Goal: Task Accomplishment & Management: Manage account settings

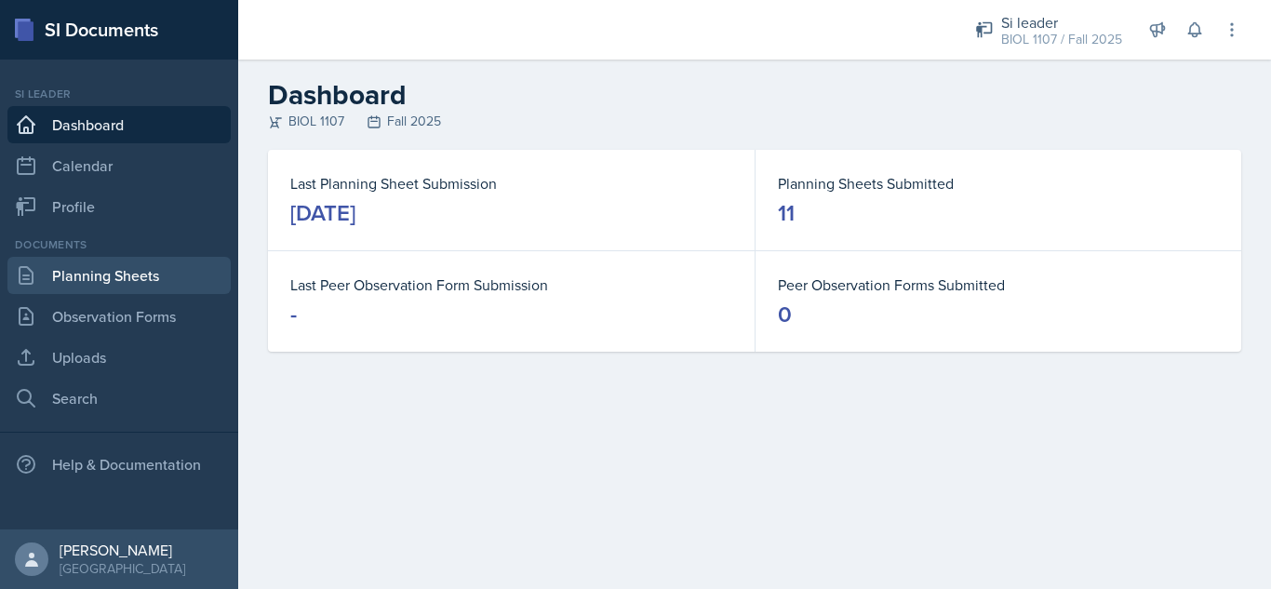
click at [93, 278] on link "Planning Sheets" at bounding box center [118, 275] width 223 height 37
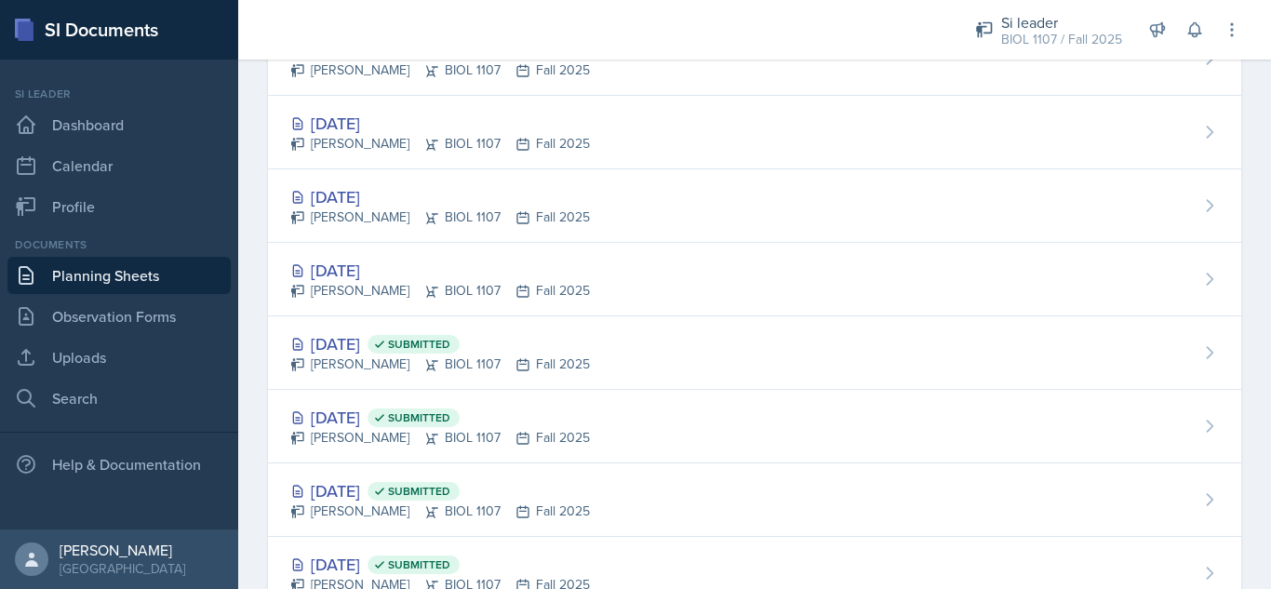
scroll to position [1057, 0]
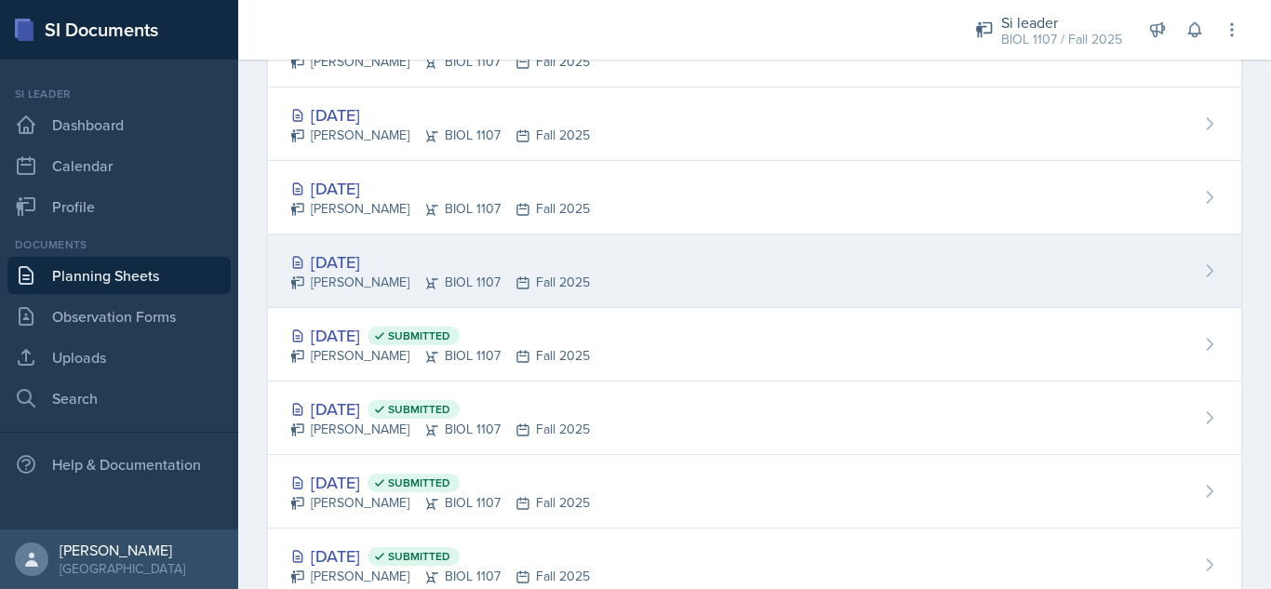
click at [927, 265] on div "[DATE] [PERSON_NAME] BIOL 1107 Fall 2025" at bounding box center [754, 271] width 973 height 74
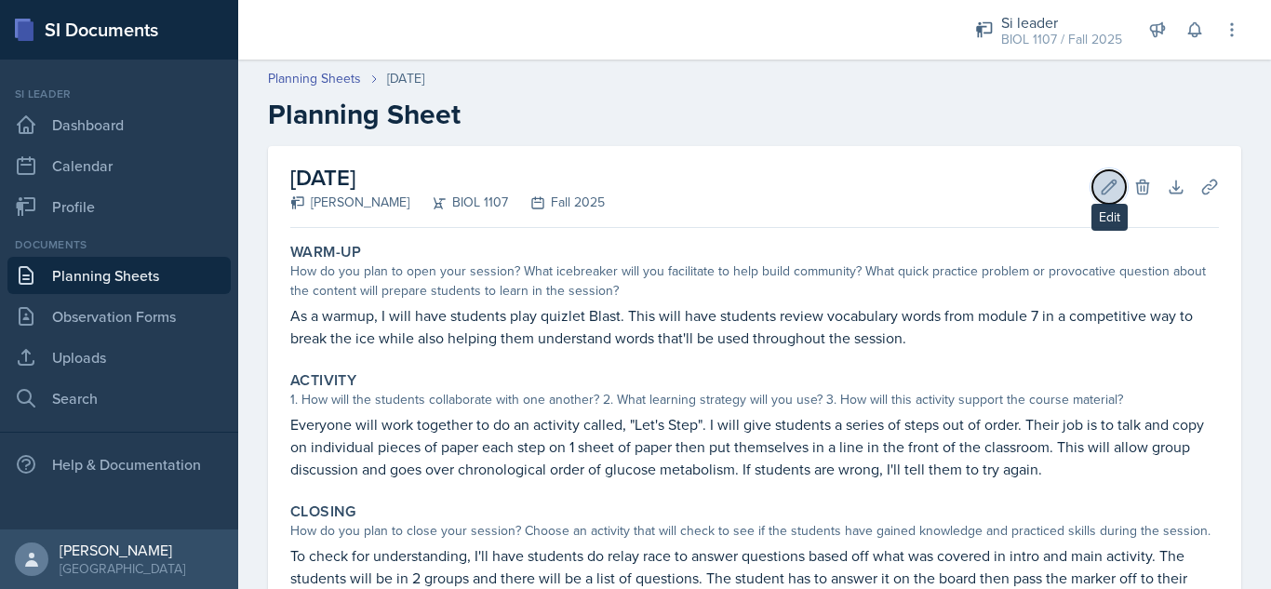
click at [1100, 187] on icon at bounding box center [1109, 187] width 19 height 19
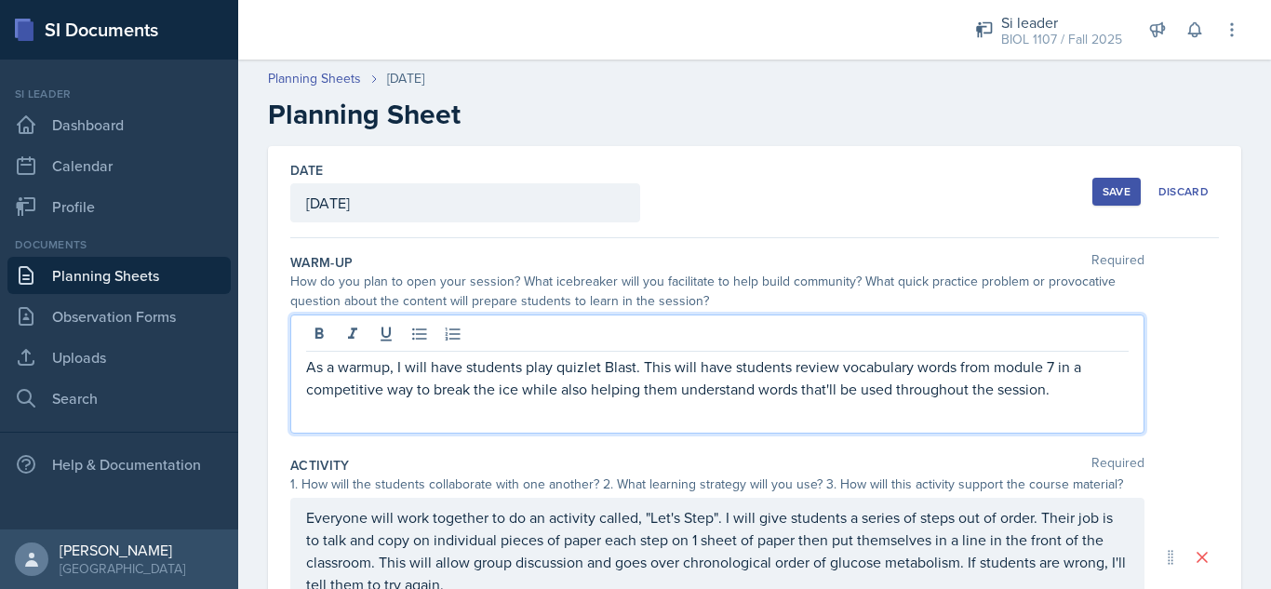
click at [1067, 356] on p "As a warmup, I will have students play quizlet Blast. This will have students r…" at bounding box center [717, 377] width 823 height 45
paste div
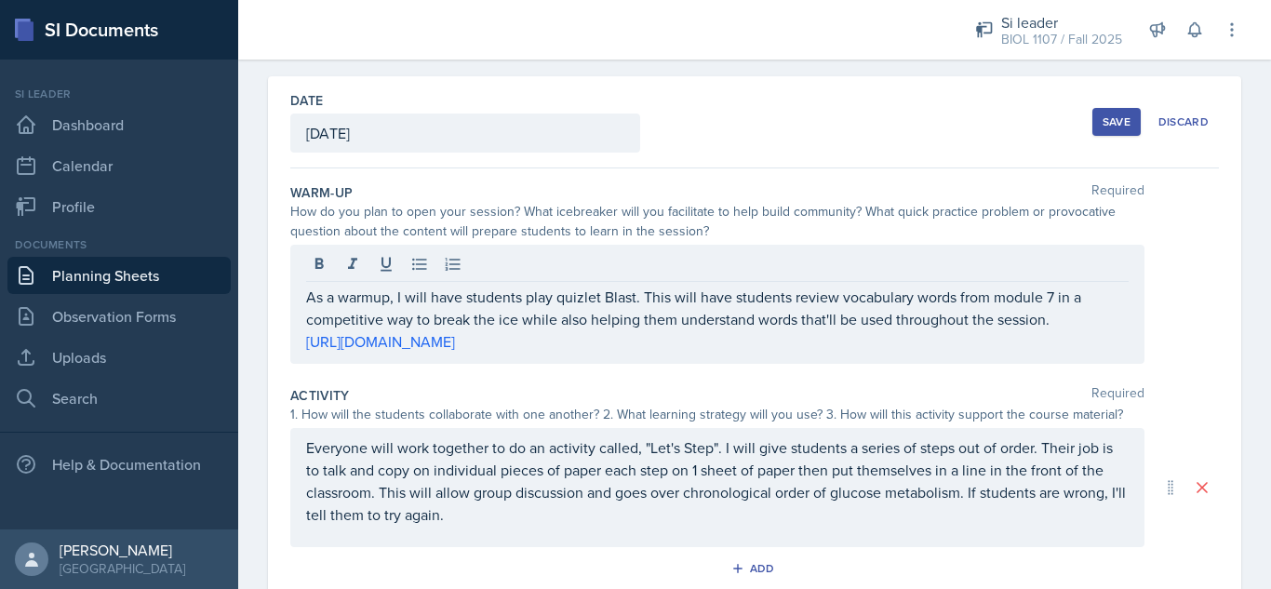
scroll to position [72, 0]
click at [1103, 119] on div "Save" at bounding box center [1117, 120] width 28 height 15
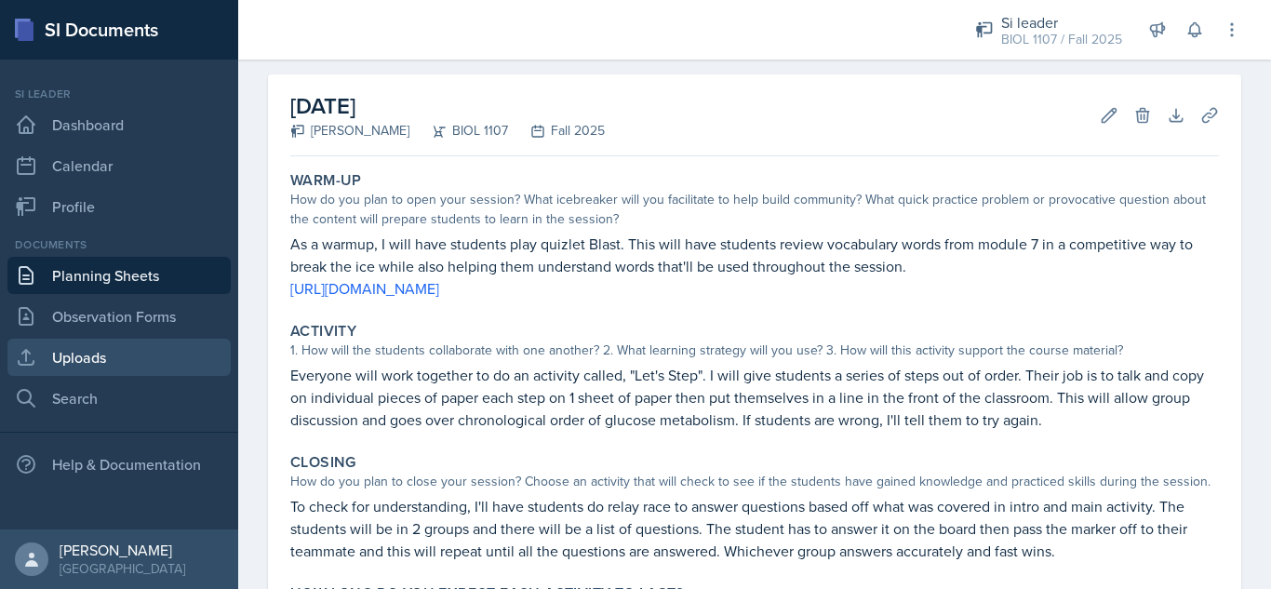
click at [114, 356] on link "Uploads" at bounding box center [118, 357] width 223 height 37
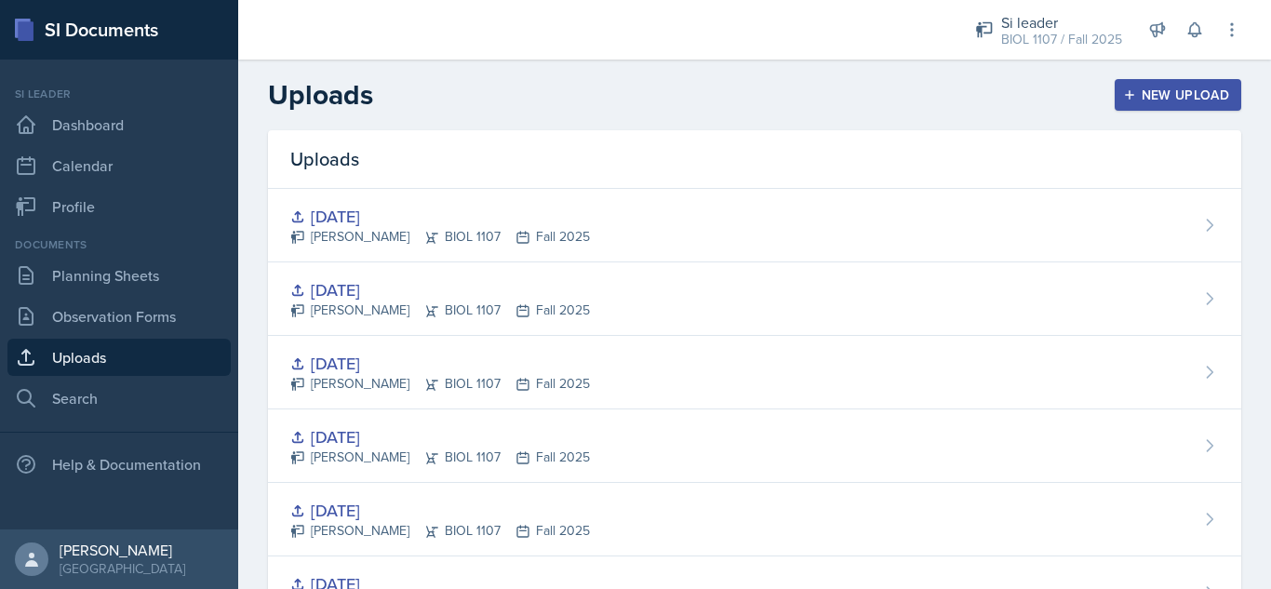
click at [1147, 90] on div "New Upload" at bounding box center [1178, 94] width 103 height 15
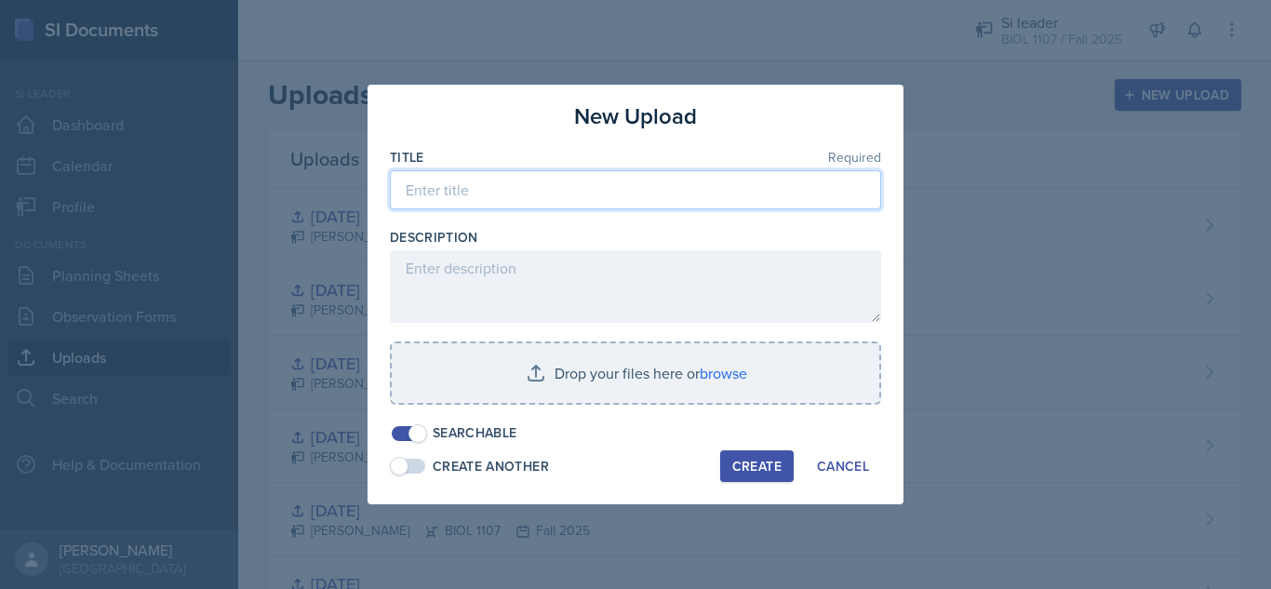
click at [630, 194] on input at bounding box center [635, 189] width 491 height 39
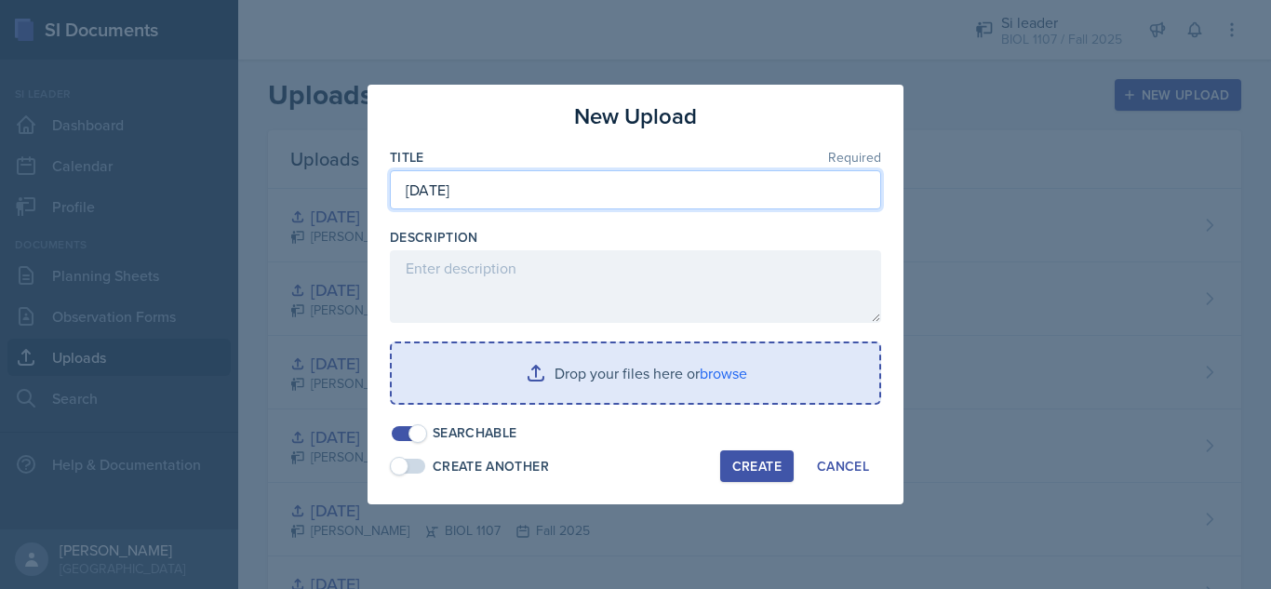
type input "[DATE]"
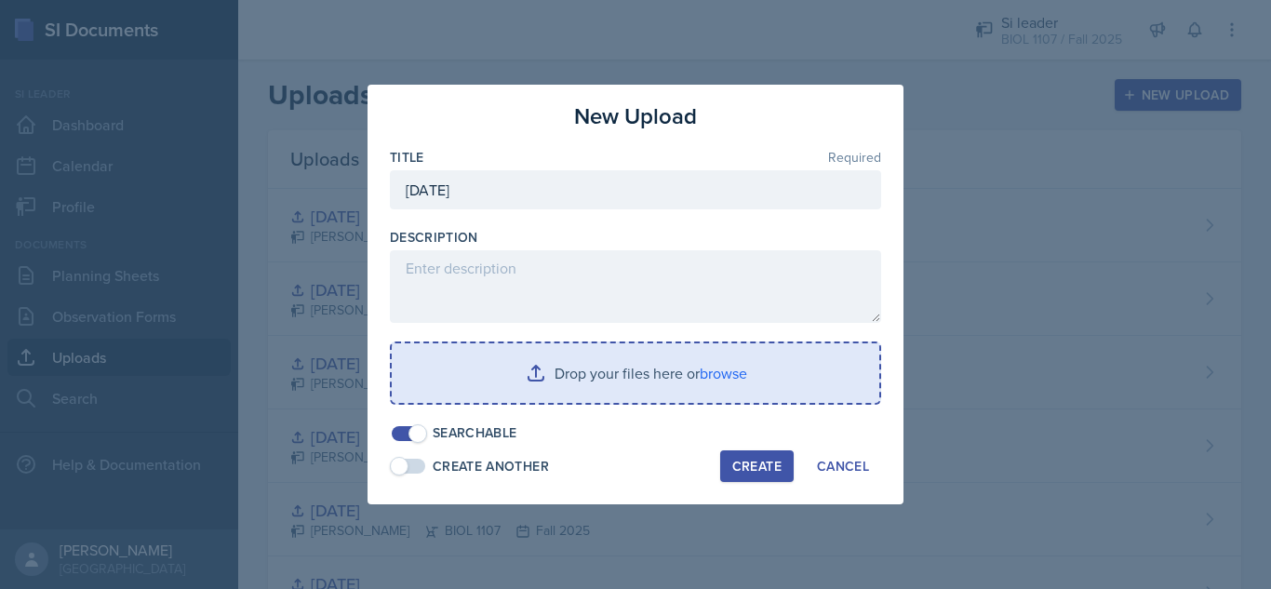
click at [609, 381] on input "file" at bounding box center [636, 373] width 488 height 60
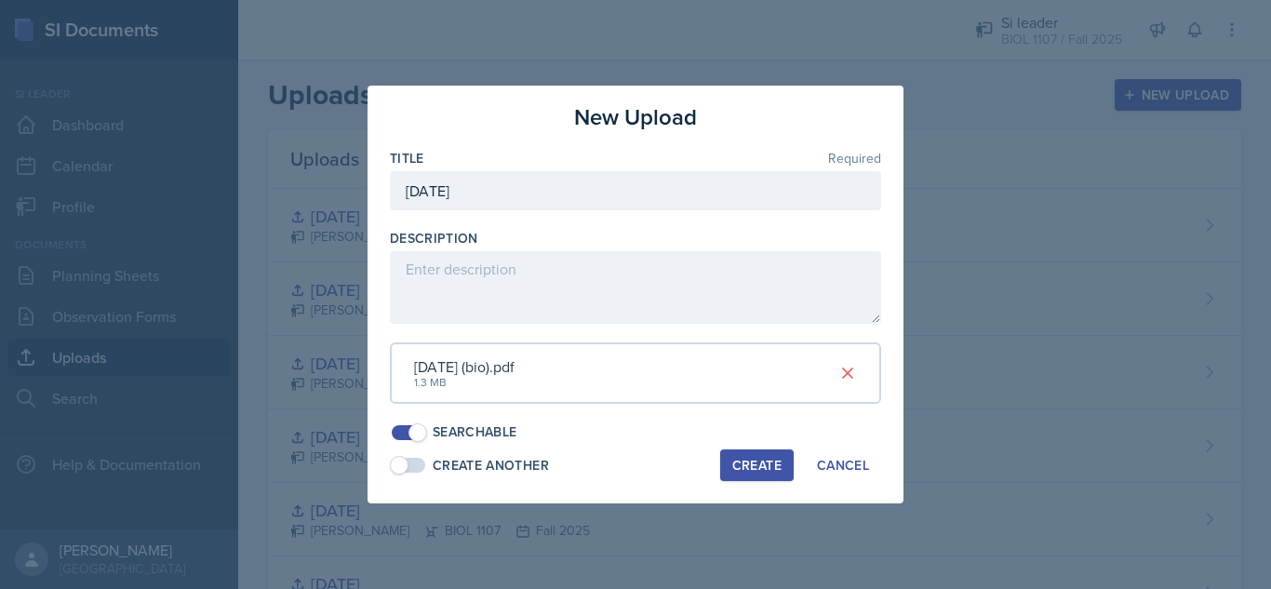
click at [764, 465] on div "Create" at bounding box center [756, 465] width 49 height 15
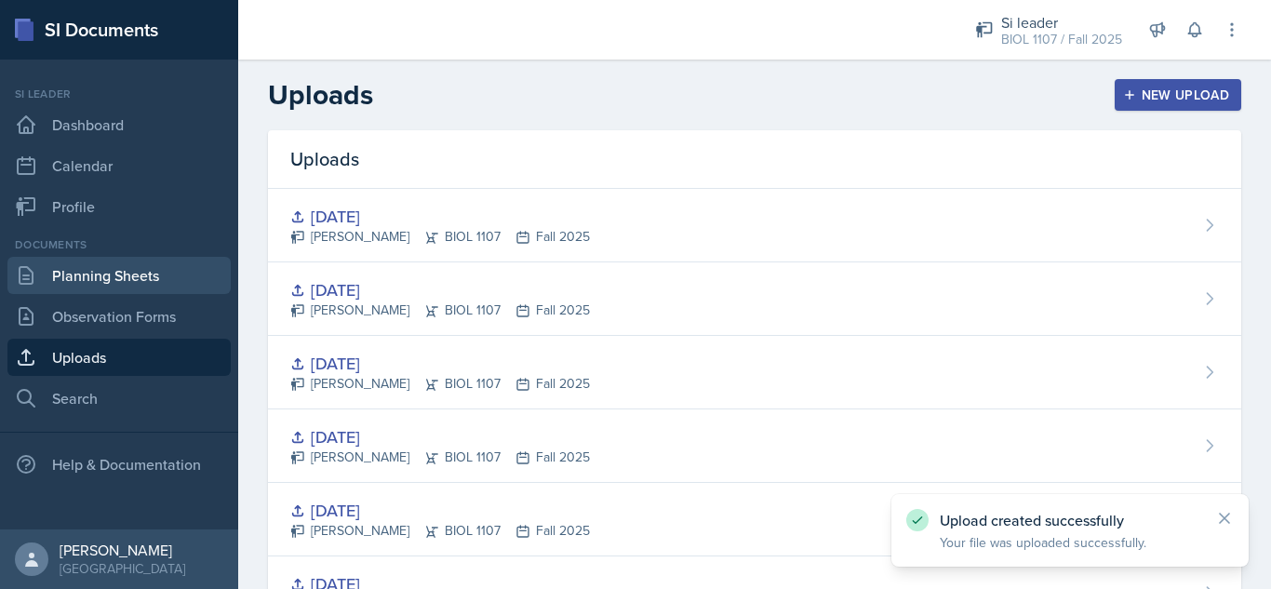
click at [154, 266] on link "Planning Sheets" at bounding box center [118, 275] width 223 height 37
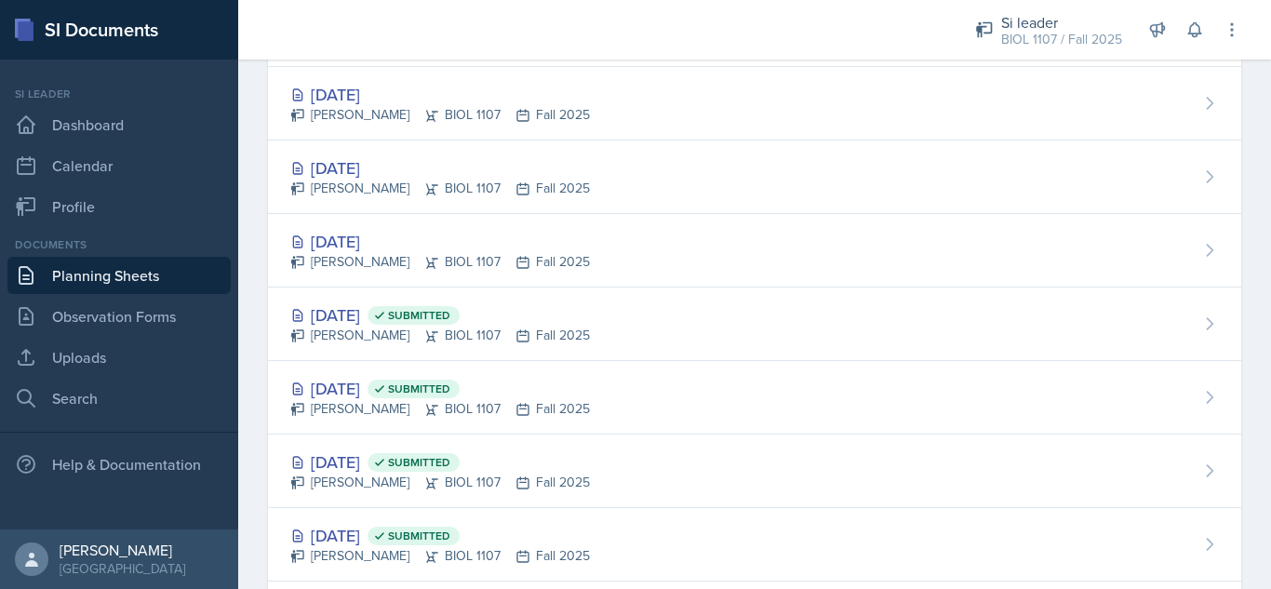
scroll to position [1090, 0]
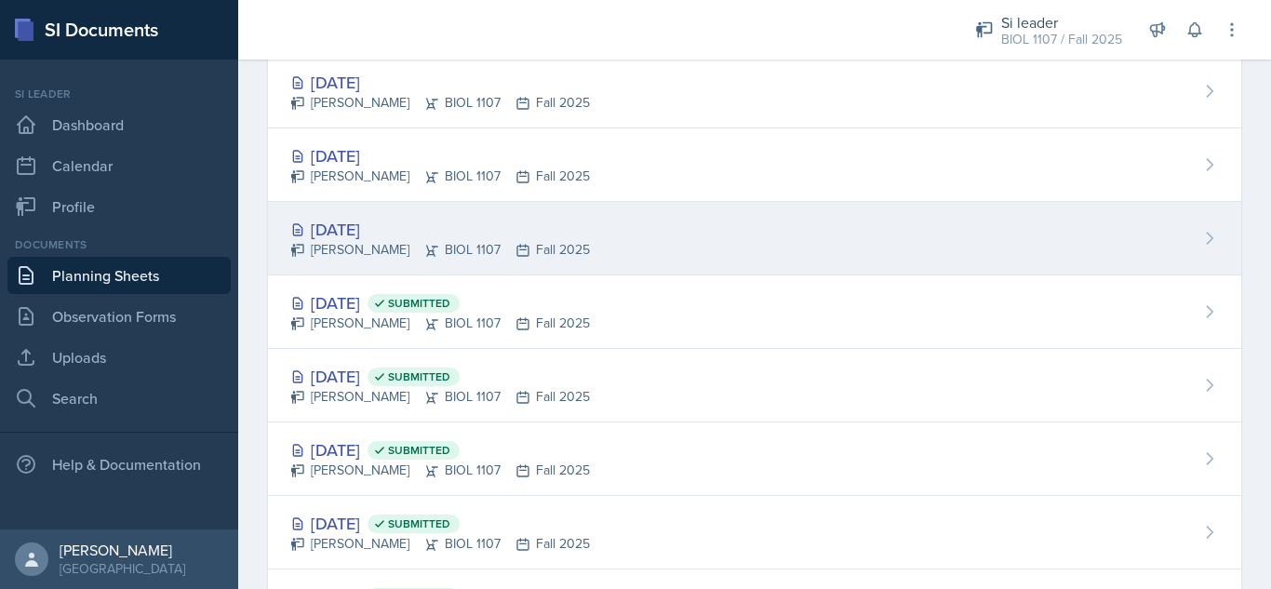
click at [904, 236] on div "[DATE] [PERSON_NAME] BIOL 1107 Fall 2025" at bounding box center [754, 239] width 973 height 74
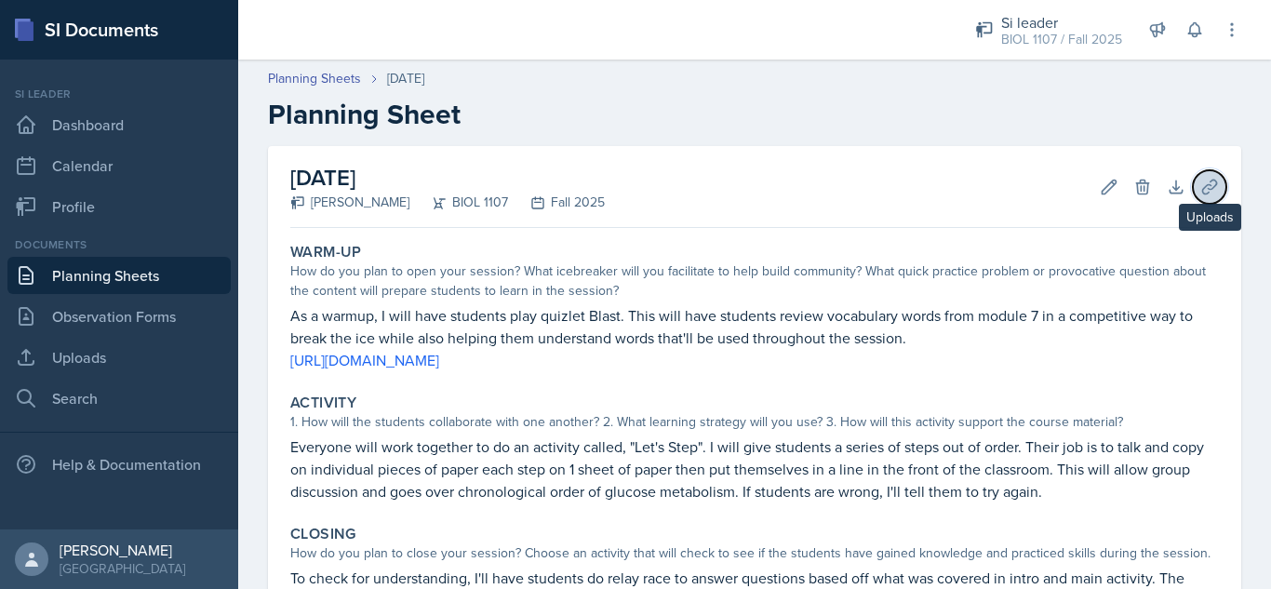
click at [1202, 188] on icon at bounding box center [1209, 187] width 14 height 14
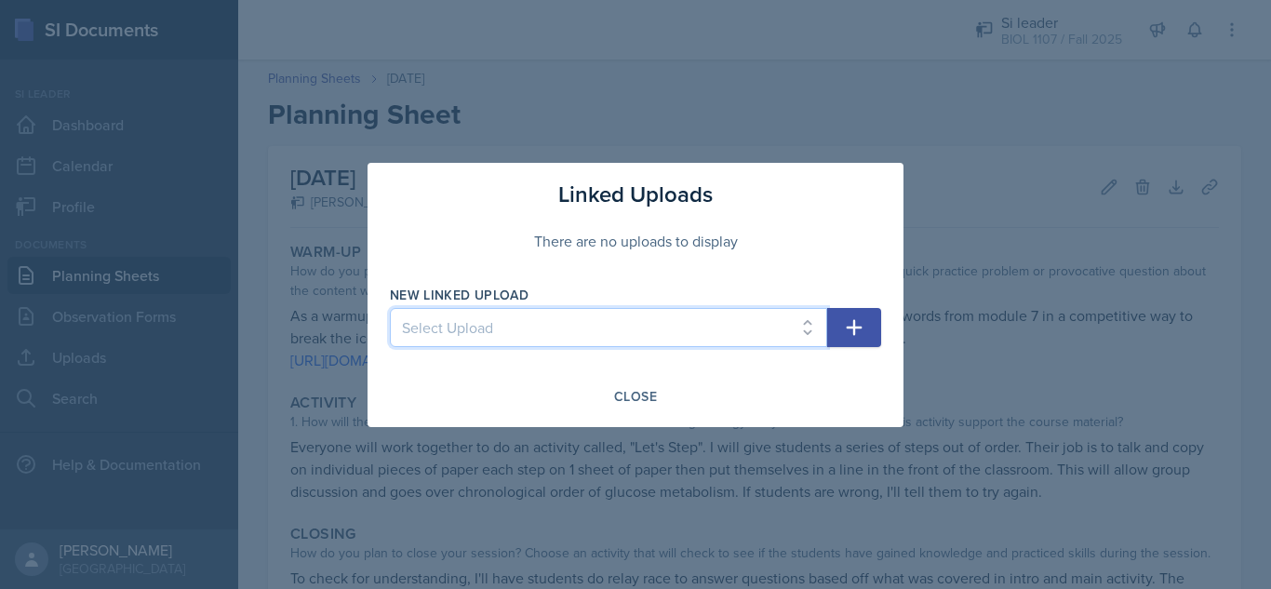
click at [693, 332] on select "Select Upload [DATE] [DATE] [DATE] [DATE] [DATE] [DATE] [DATE] [DATE] [DATE] [D…" at bounding box center [608, 327] width 437 height 39
select select "c1d18ff3-de38-49f3-97b1-ccd314f8e5f7"
click at [390, 308] on select "Select Upload [DATE] [DATE] [DATE] [DATE] [DATE] [DATE] [DATE] [DATE] [DATE] [D…" at bounding box center [608, 327] width 437 height 39
click at [853, 335] on icon "button" at bounding box center [854, 327] width 22 height 22
select select
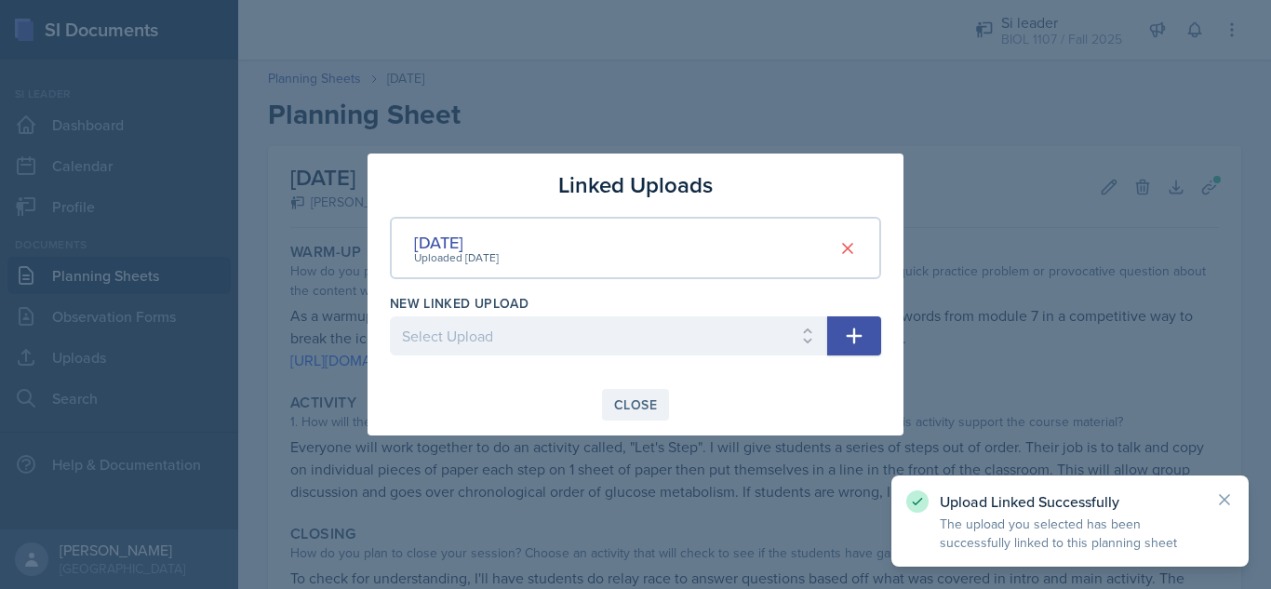
click at [636, 408] on div "Close" at bounding box center [635, 404] width 43 height 15
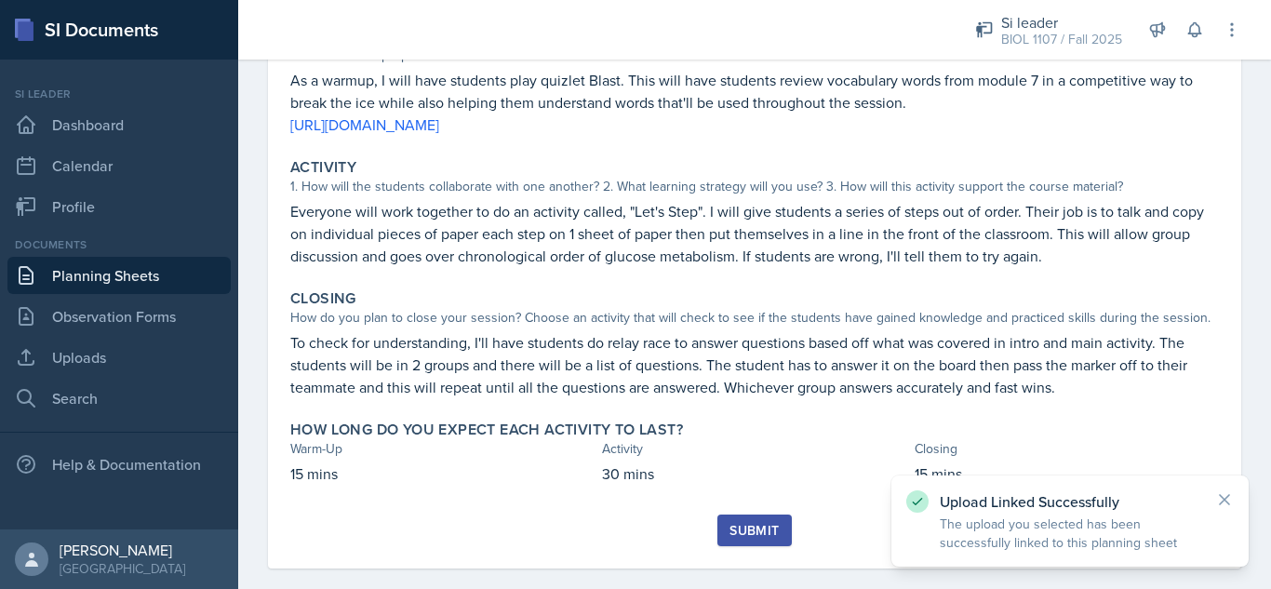
scroll to position [237, 0]
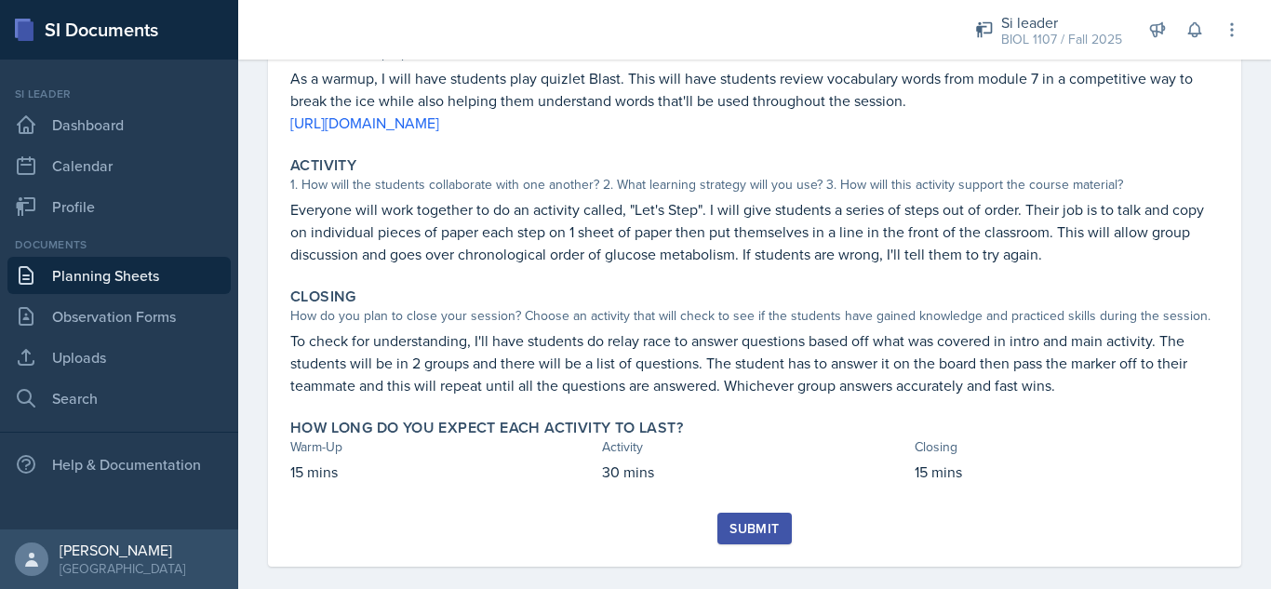
click at [735, 517] on button "Submit" at bounding box center [754, 529] width 74 height 32
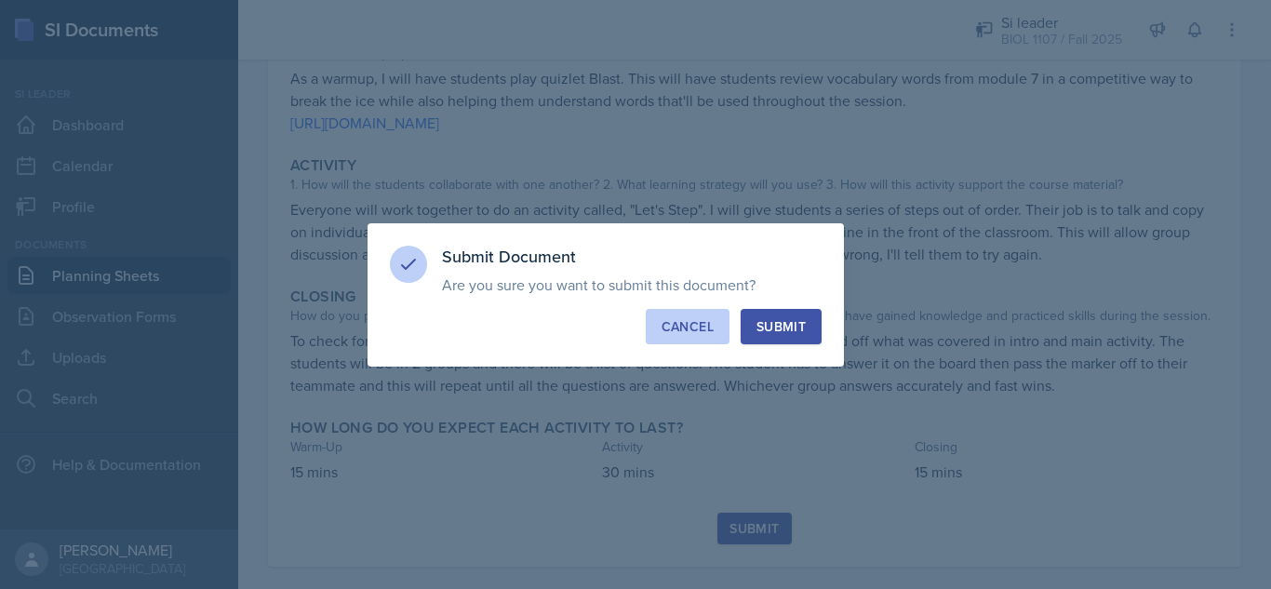
click at [669, 326] on div "Cancel" at bounding box center [688, 326] width 52 height 19
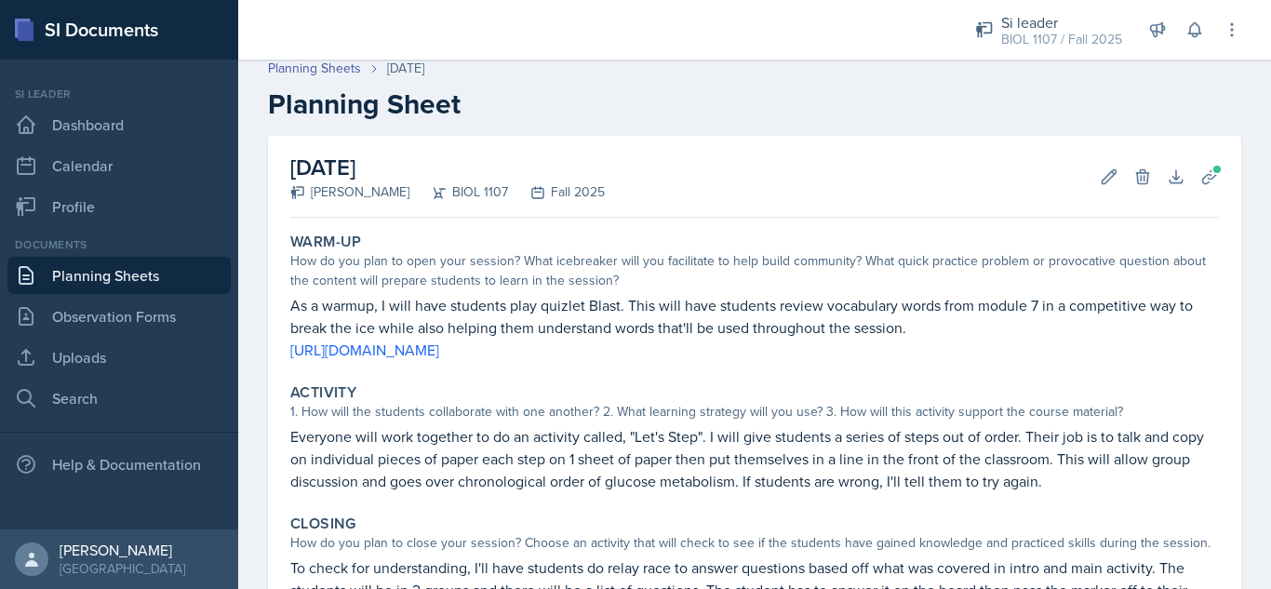
scroll to position [0, 0]
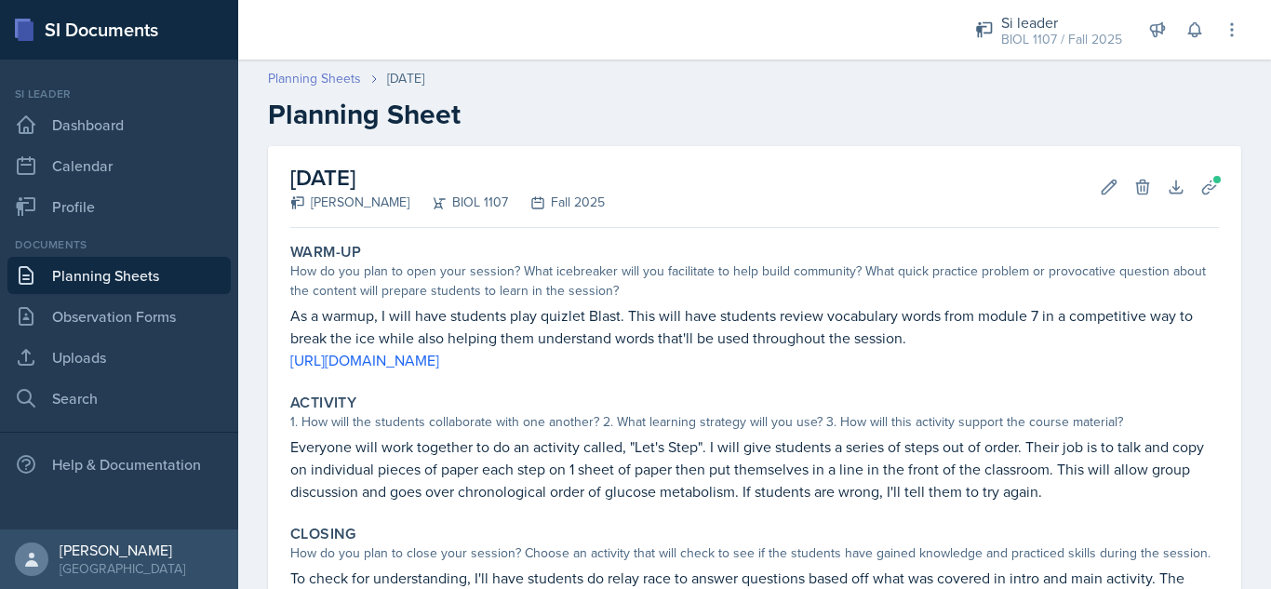
click at [328, 79] on link "Planning Sheets" at bounding box center [314, 79] width 93 height 20
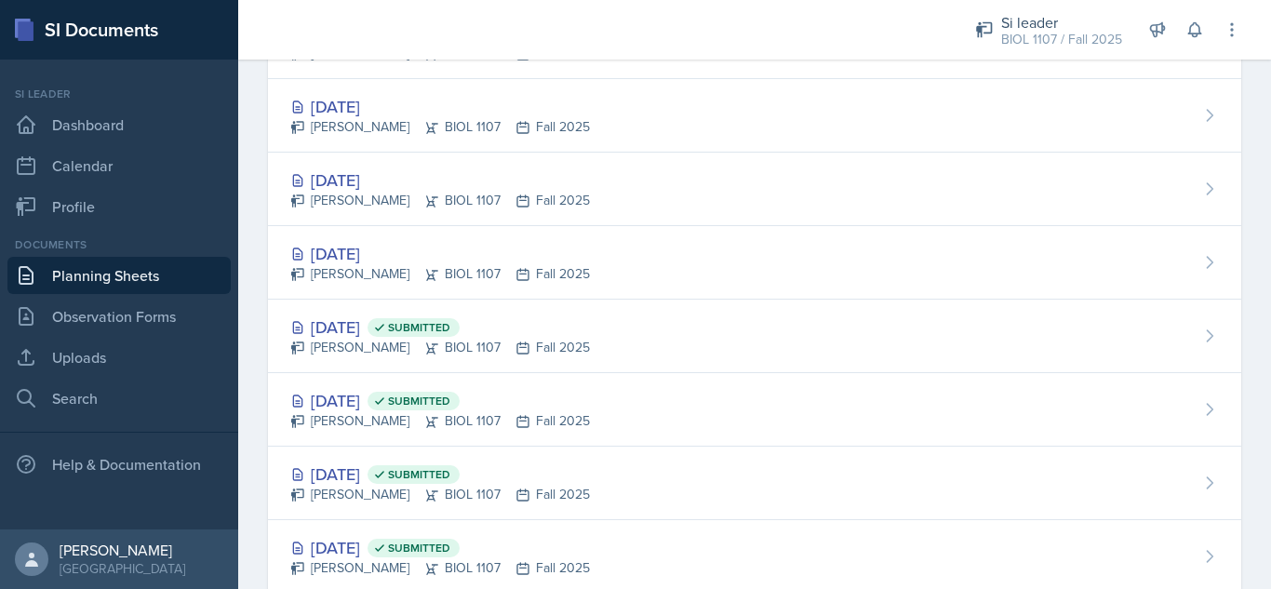
scroll to position [1086, 0]
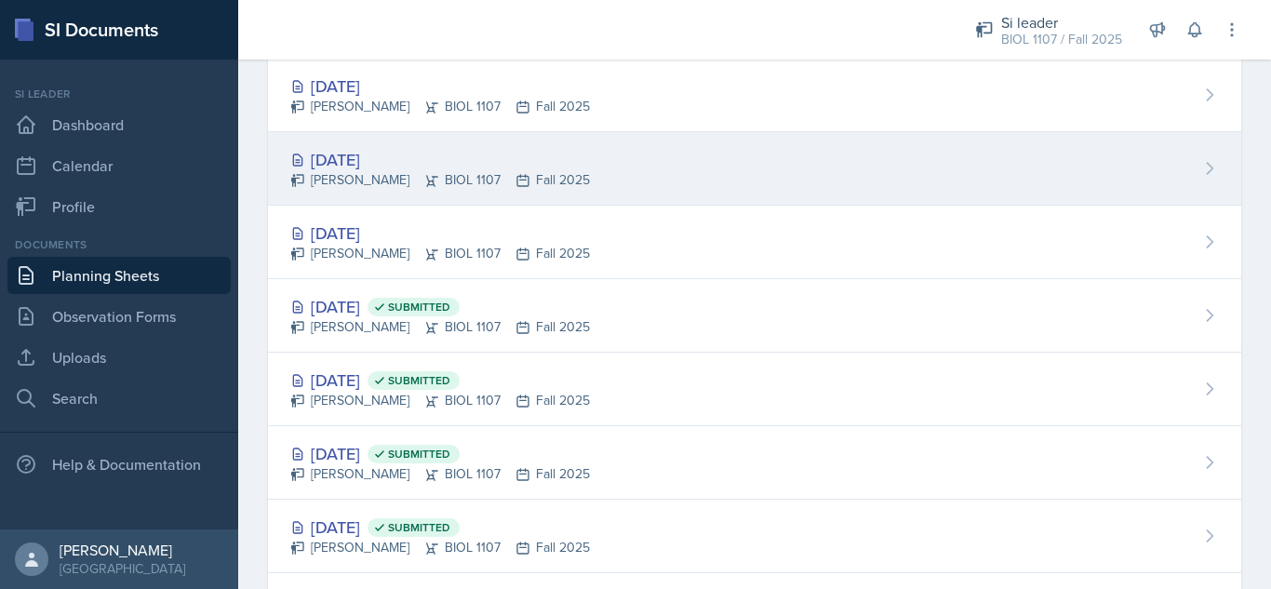
click at [845, 169] on div "[DATE] [PERSON_NAME] BIOL 1107 Fall 2025" at bounding box center [754, 169] width 973 height 74
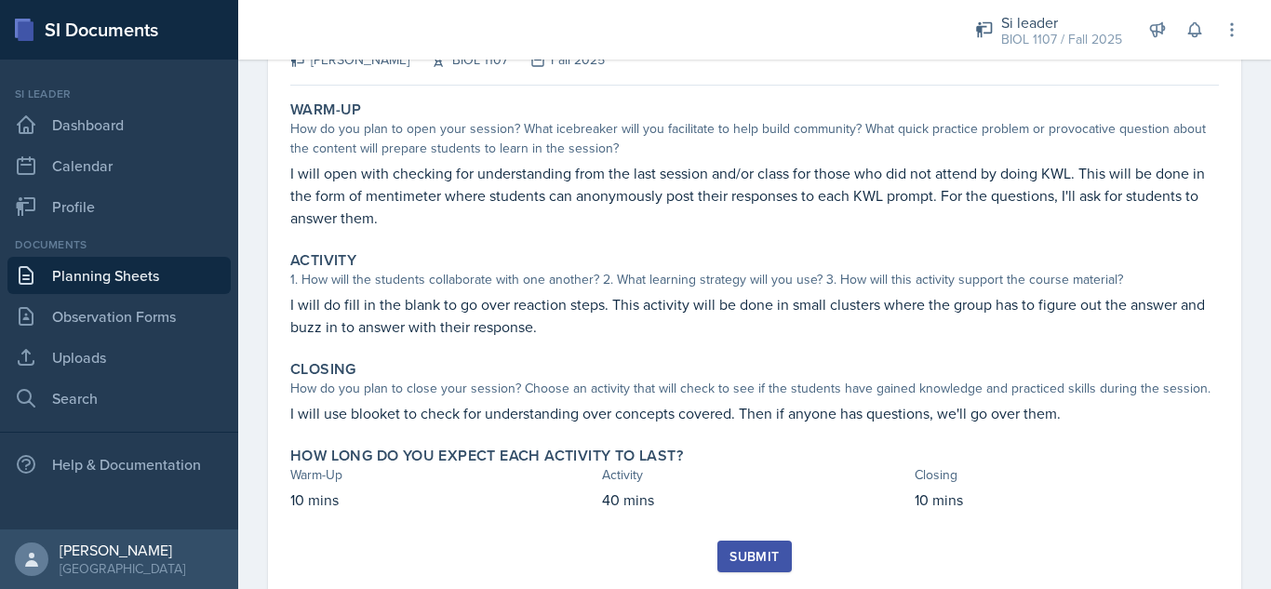
scroll to position [146, 0]
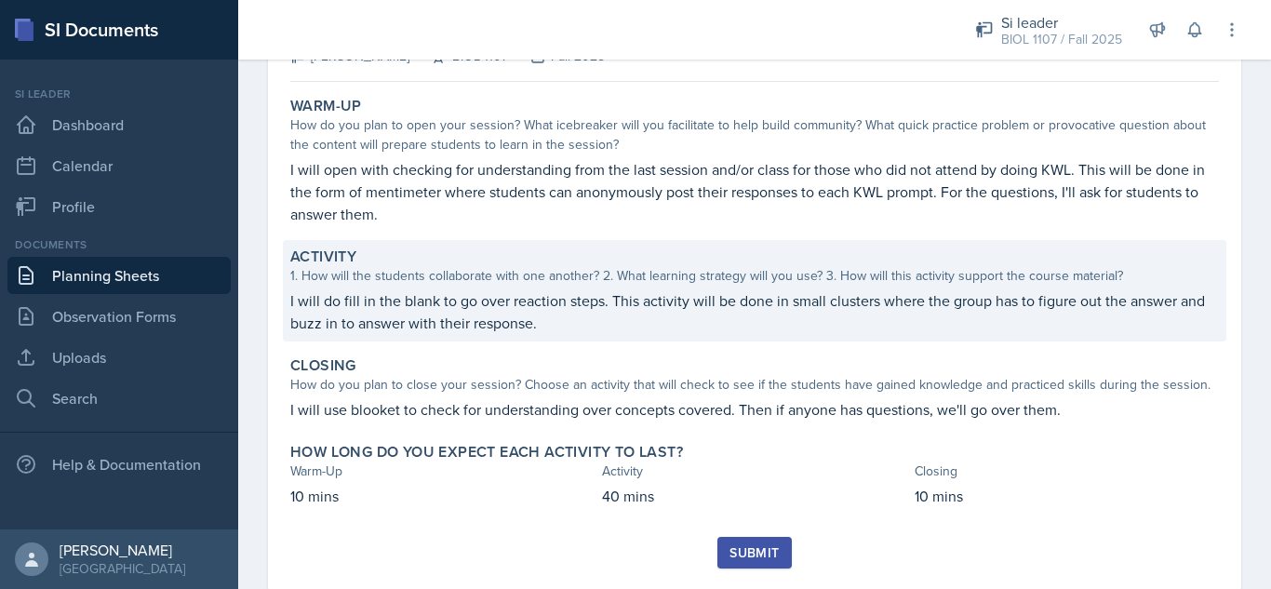
click at [788, 304] on p "I will do fill in the blank to go over reaction steps. This activity will be do…" at bounding box center [754, 311] width 929 height 45
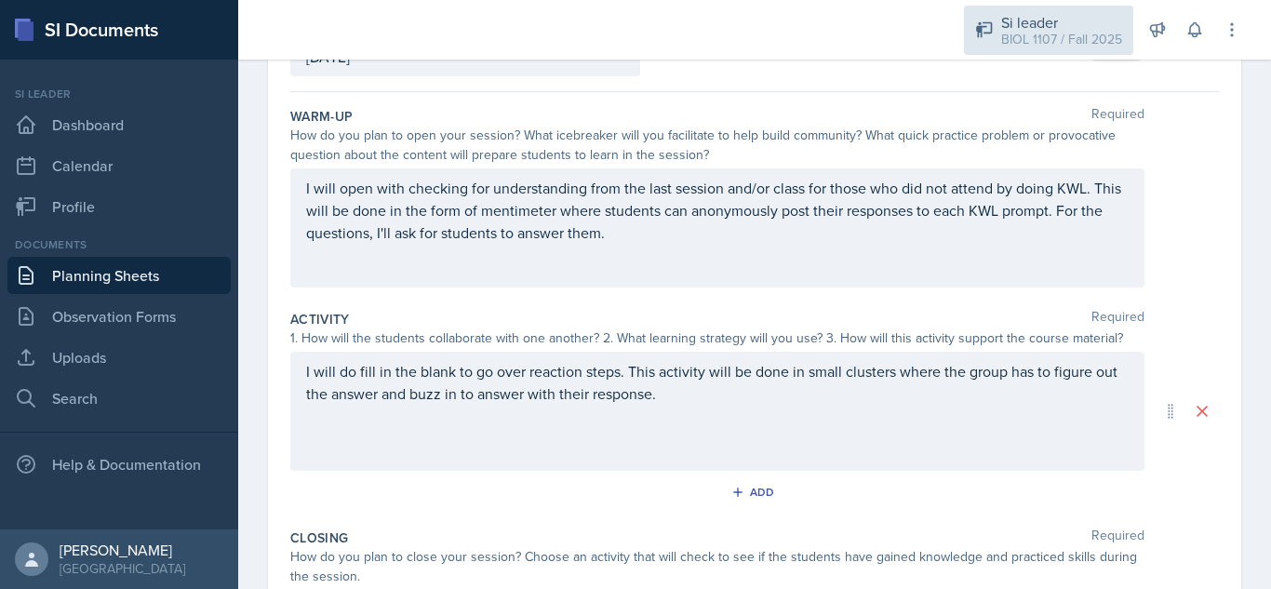
click at [1041, 40] on div "BIOL 1107 / Fall 2025" at bounding box center [1061, 40] width 121 height 20
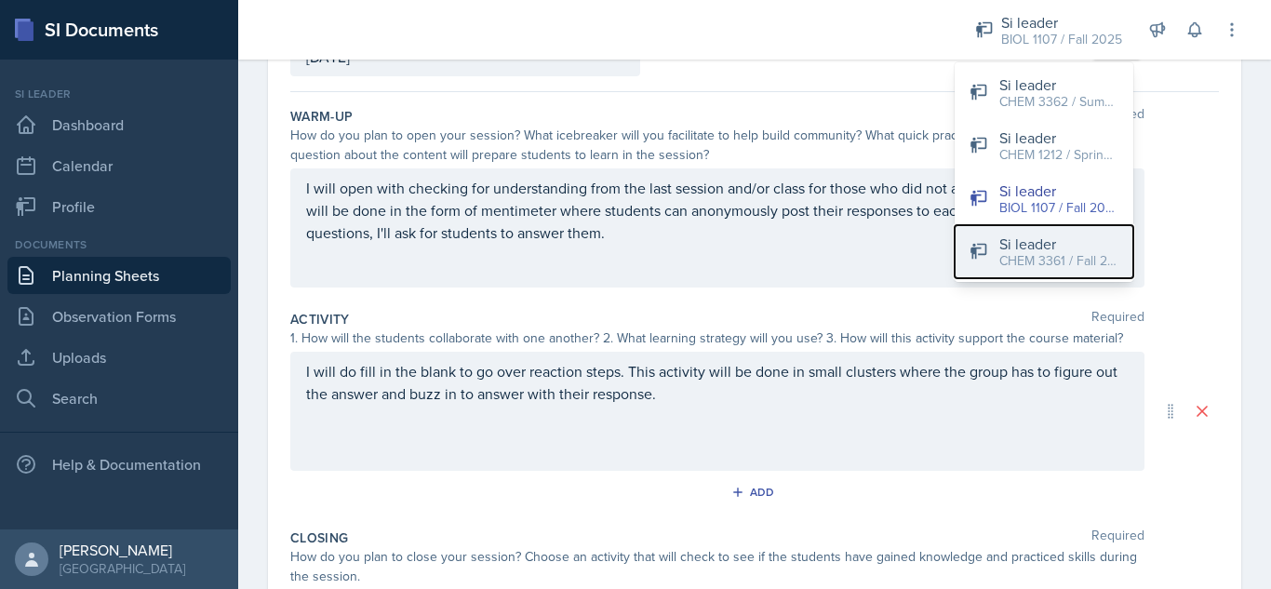
click at [1061, 259] on div "CHEM 3361 / Fall 2025" at bounding box center [1058, 261] width 119 height 20
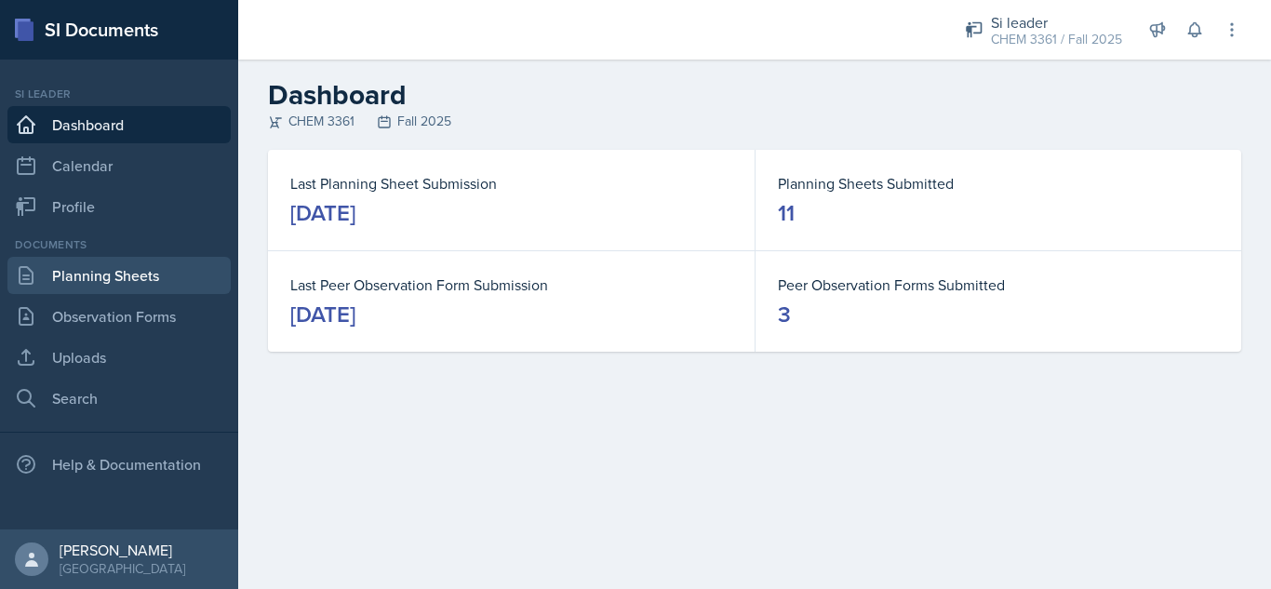
click at [84, 268] on link "Planning Sheets" at bounding box center [118, 275] width 223 height 37
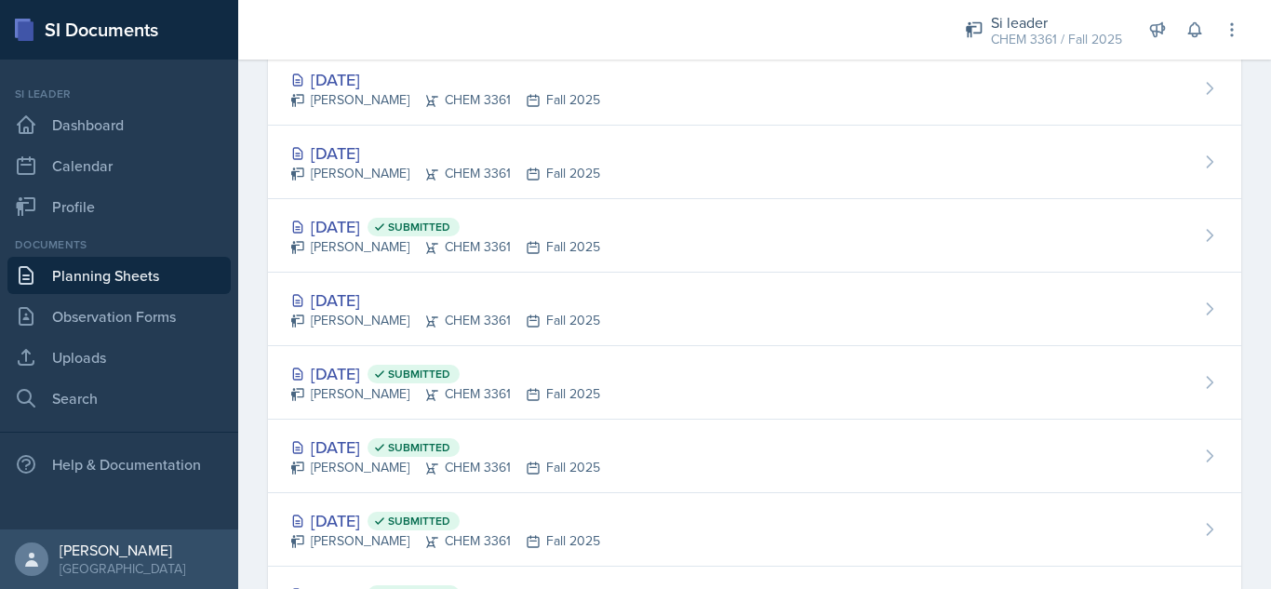
scroll to position [296, 0]
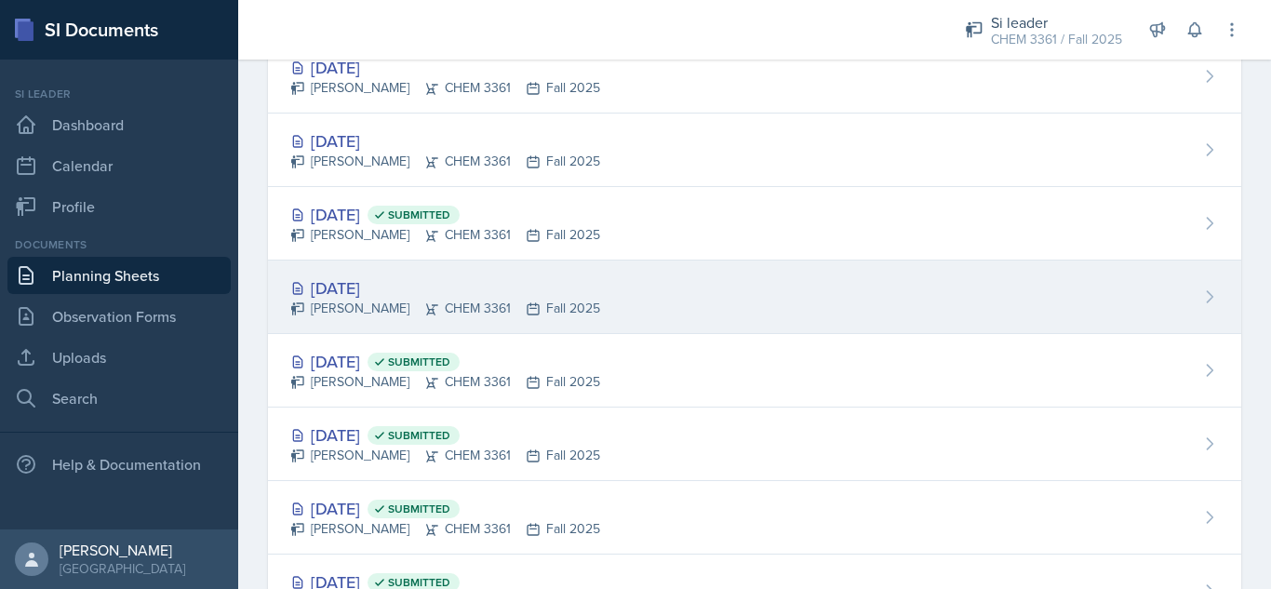
click at [812, 292] on div "[DATE] [PERSON_NAME] CHEM 3361 Fall 2025" at bounding box center [754, 298] width 973 height 74
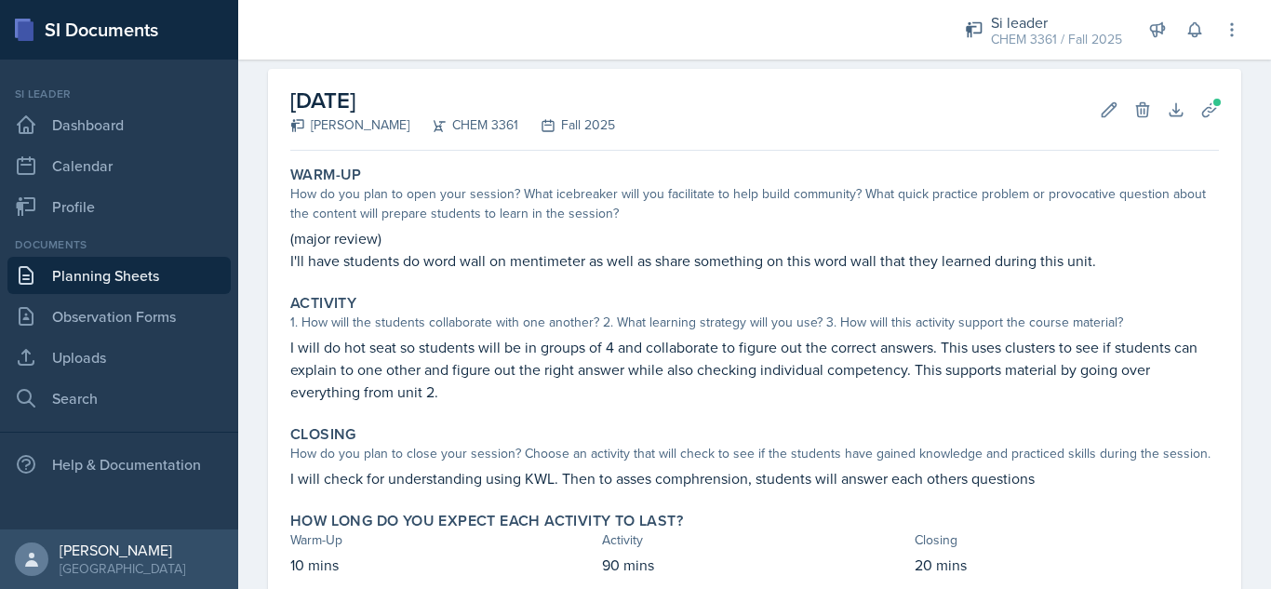
scroll to position [83, 0]
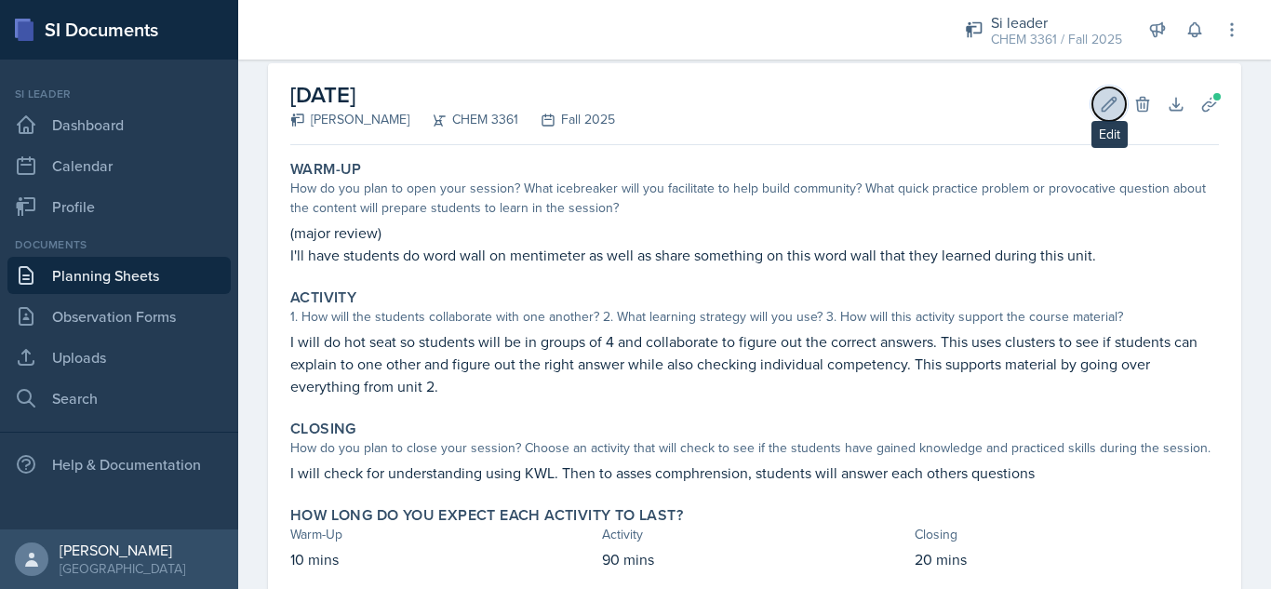
click at [1092, 119] on button "Edit" at bounding box center [1108, 103] width 33 height 33
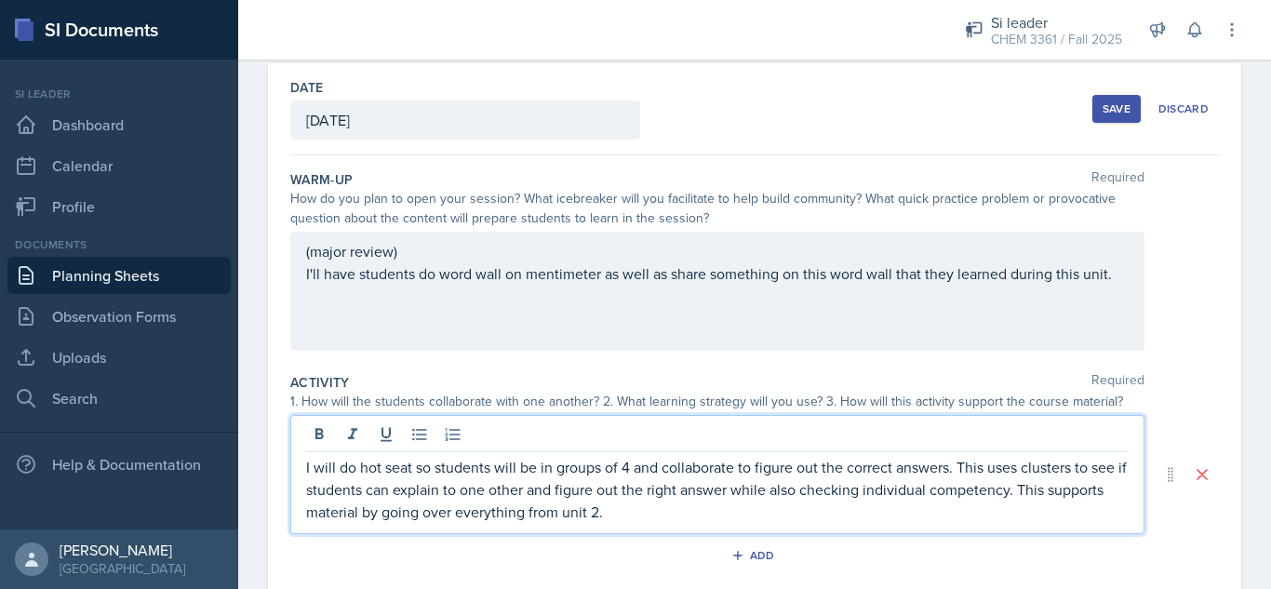
drag, startPoint x: 736, startPoint y: 488, endPoint x: 564, endPoint y: 466, distance: 173.6
click at [564, 466] on p "I will do hot seat so students will be in groups of 4 and collaborate to figure…" at bounding box center [717, 489] width 823 height 67
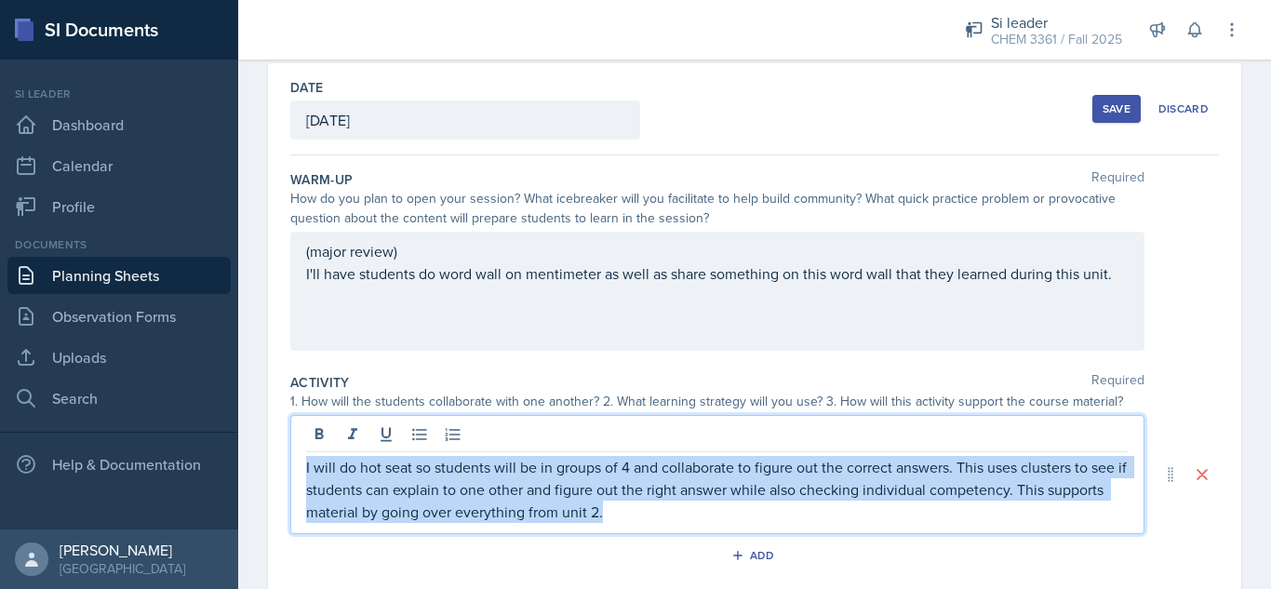
drag, startPoint x: 701, startPoint y: 510, endPoint x: 268, endPoint y: 468, distance: 434.7
click at [268, 468] on div "Date [DATE] [DATE] 31 1 2 3 4 5 6 7 8 9 10 11 12 13 14 15 16 17 18 19 20 21 22 …" at bounding box center [754, 484] width 973 height 842
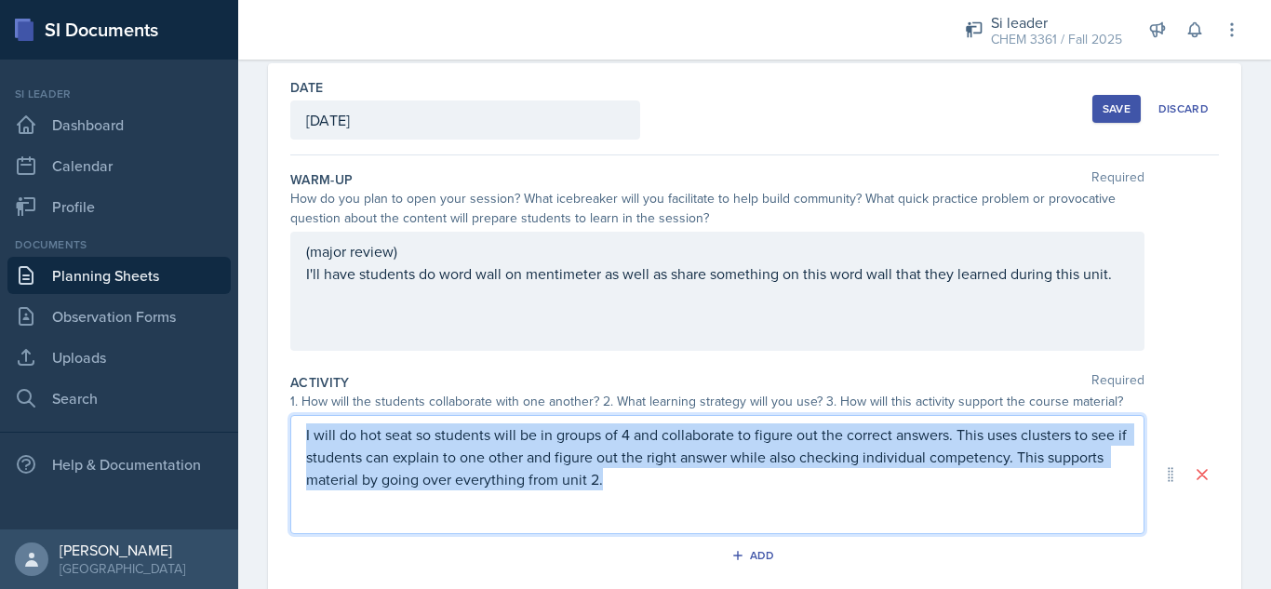
scroll to position [50, 0]
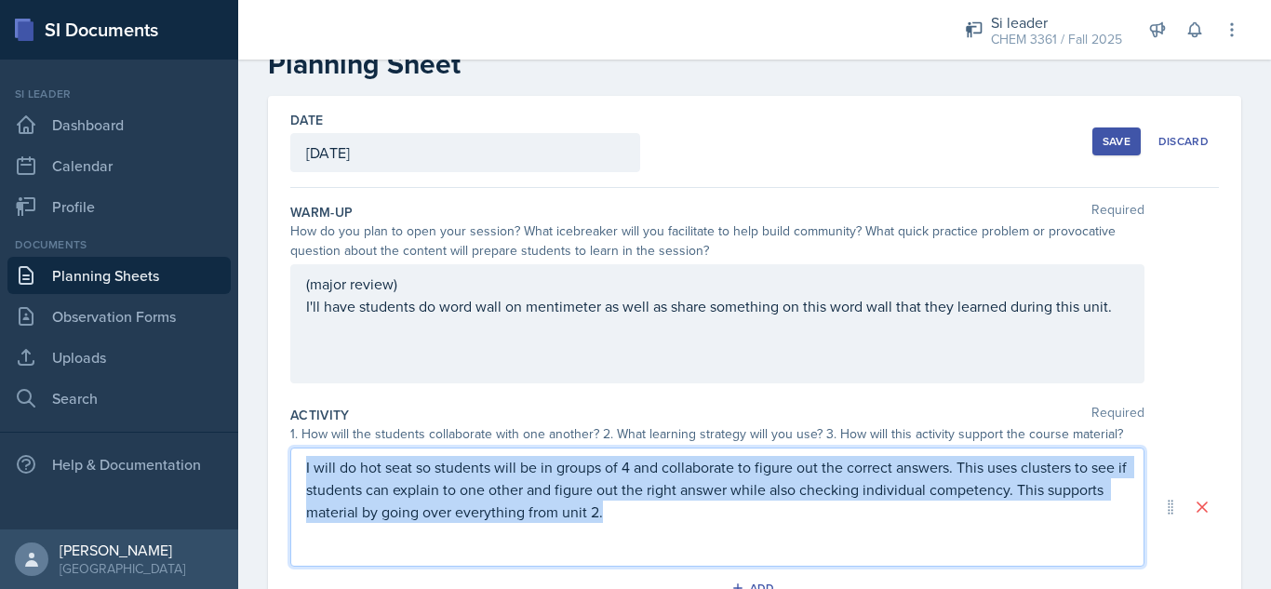
copy p "I will do hot seat so students will be in groups of 4 and collaborate to figure…"
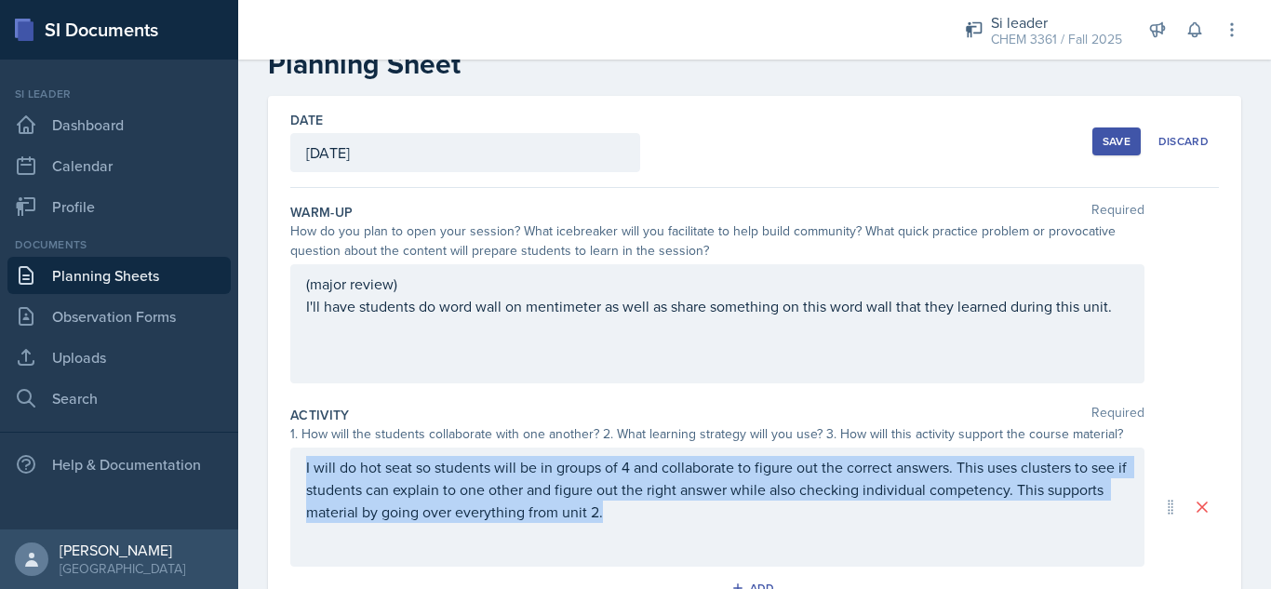
click at [1092, 139] on button "Save" at bounding box center [1116, 141] width 48 height 28
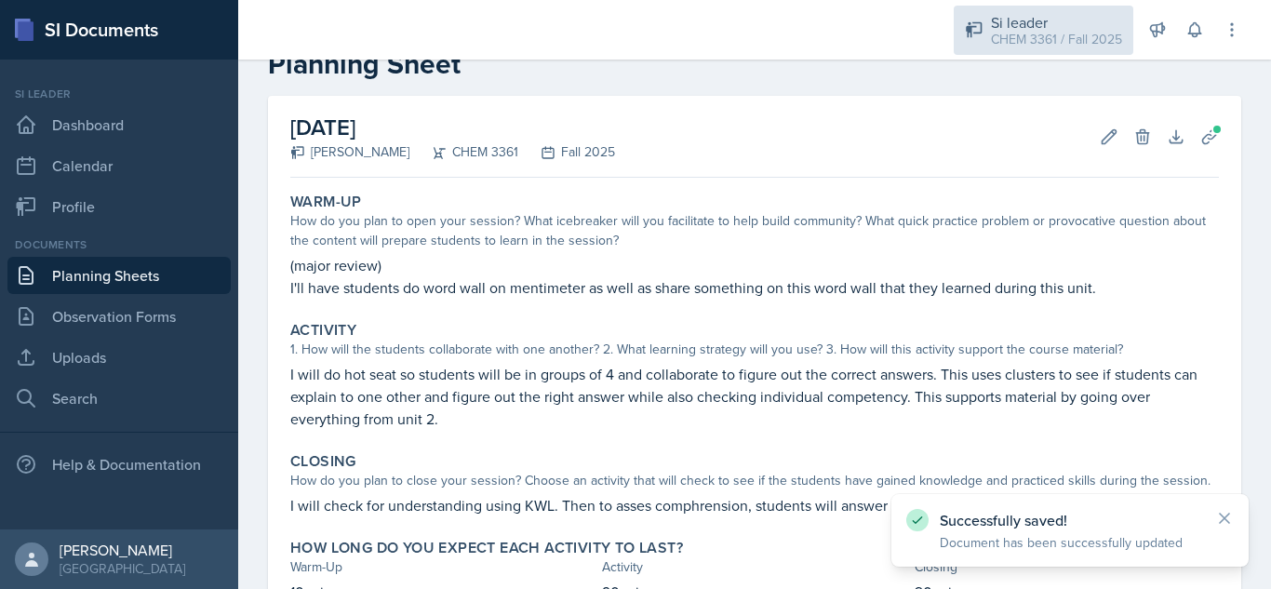
click at [1050, 43] on div "CHEM 3361 / Fall 2025" at bounding box center [1056, 40] width 131 height 20
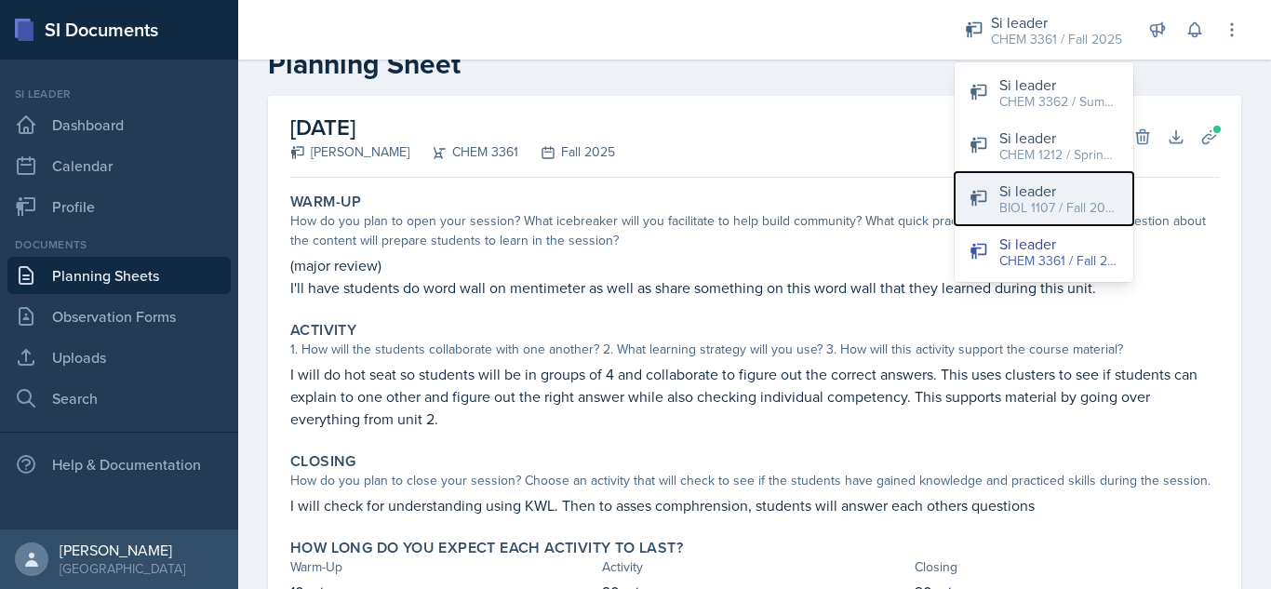
click at [1017, 217] on div "BIOL 1107 / Fall 2025" at bounding box center [1058, 208] width 119 height 20
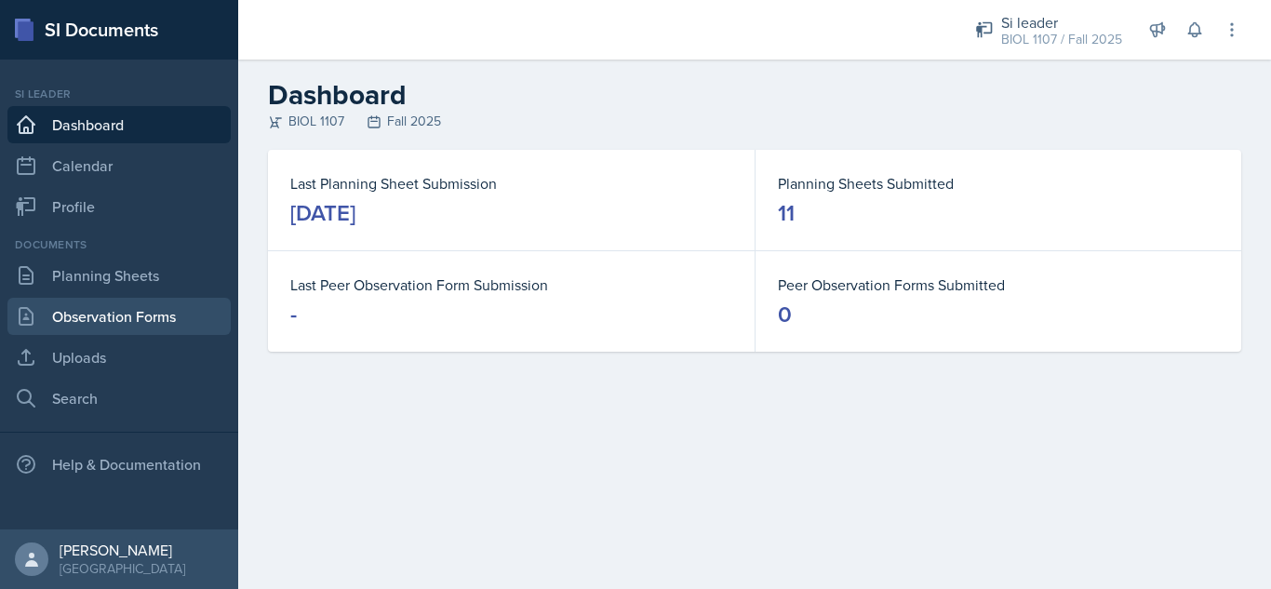
click at [145, 317] on link "Observation Forms" at bounding box center [118, 316] width 223 height 37
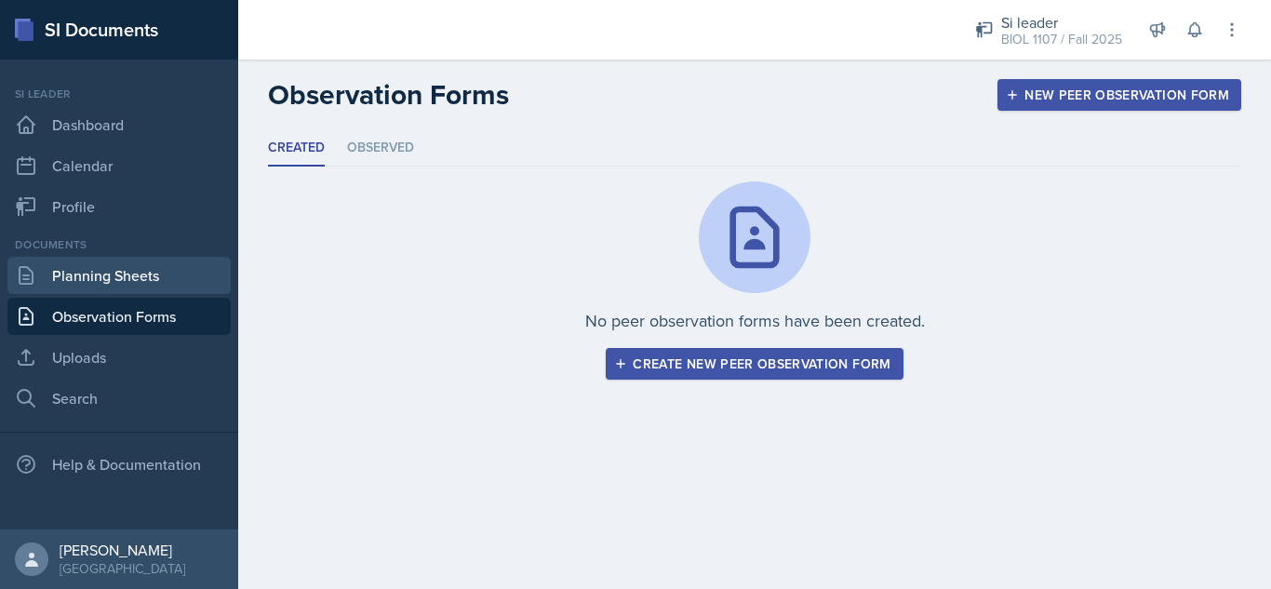
click at [123, 261] on link "Planning Sheets" at bounding box center [118, 275] width 223 height 37
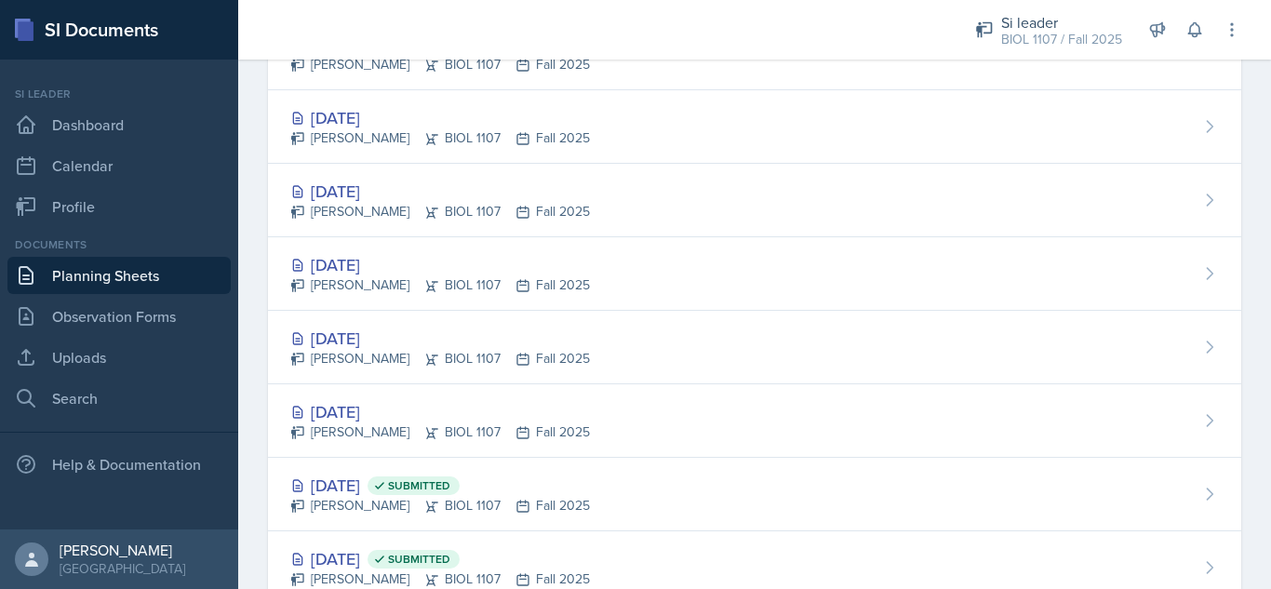
scroll to position [911, 0]
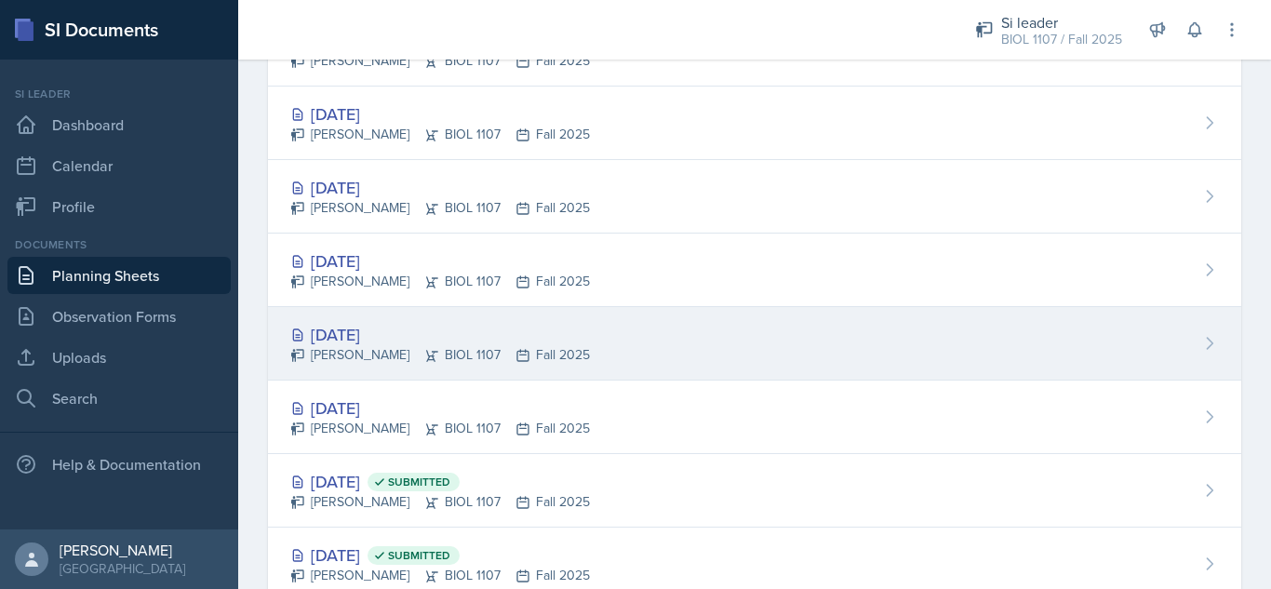
click at [650, 334] on div "[DATE] [PERSON_NAME] BIOL 1107 Fall 2025" at bounding box center [754, 344] width 973 height 74
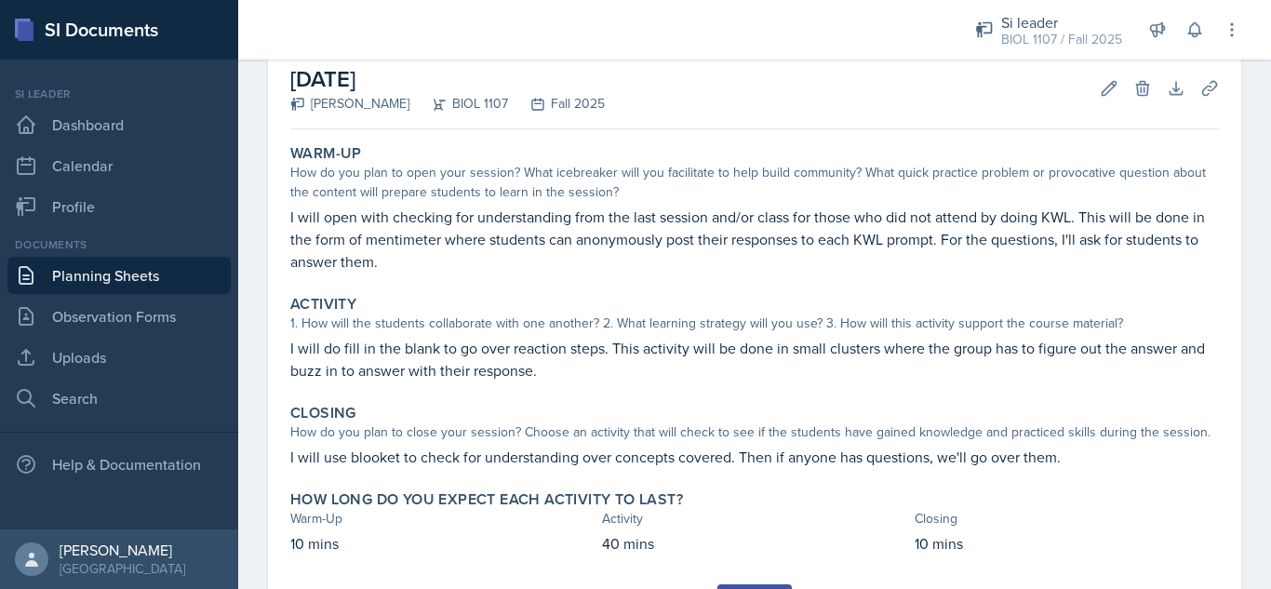
scroll to position [87, 0]
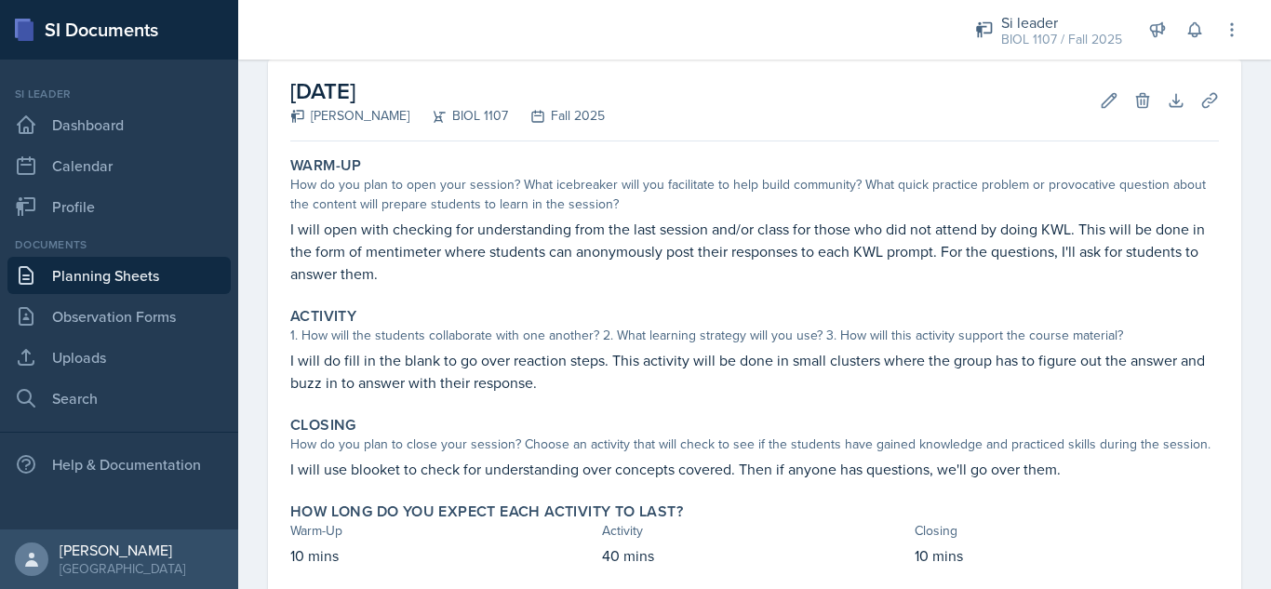
click at [1085, 98] on div "Edit Delete" at bounding box center [1118, 100] width 67 height 19
click at [1100, 102] on icon at bounding box center [1109, 100] width 19 height 19
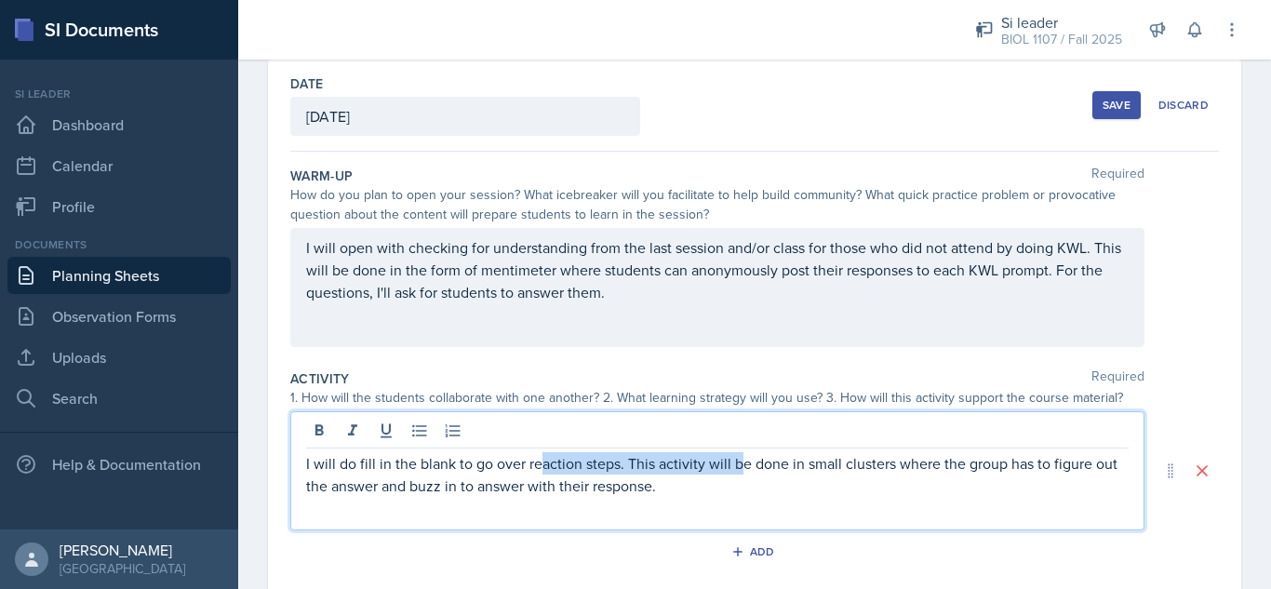
drag, startPoint x: 804, startPoint y: 469, endPoint x: 528, endPoint y: 473, distance: 276.4
click at [528, 473] on div "I will do fill in the blank to go over reaction steps. This activity will be do…" at bounding box center [717, 470] width 854 height 119
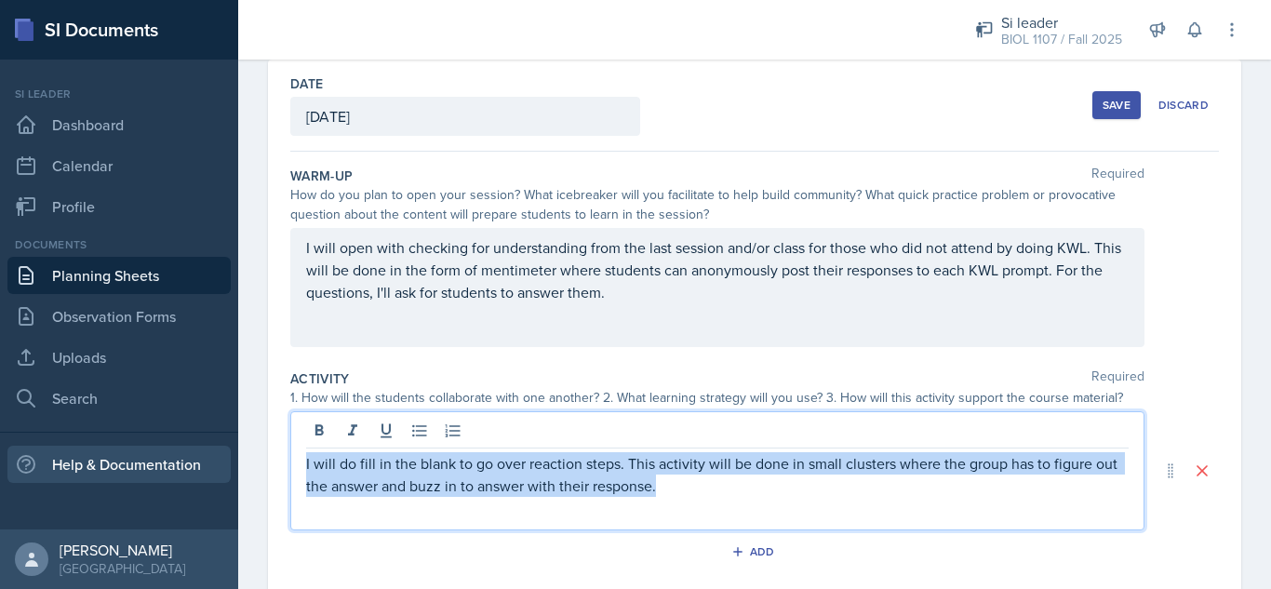
drag, startPoint x: 743, startPoint y: 490, endPoint x: 206, endPoint y: 465, distance: 537.5
click at [206, 465] on div "SI Documents Si leader Dashboard Calendar Profile Documents Planning Sheets Obs…" at bounding box center [635, 294] width 1271 height 589
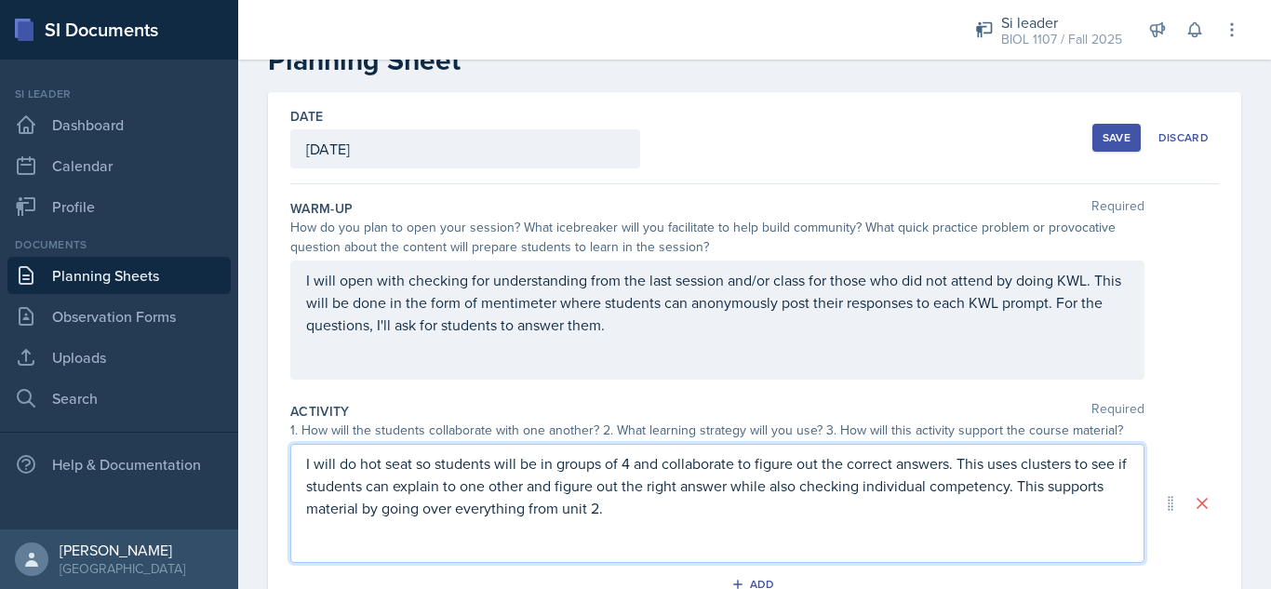
click at [627, 465] on p "I will do hot seat so students will be in groups of 4 and collaborate to figure…" at bounding box center [717, 485] width 823 height 67
click at [591, 513] on p "I will do hot seat so students will be in groups and collaborate to figure out …" at bounding box center [717, 485] width 823 height 67
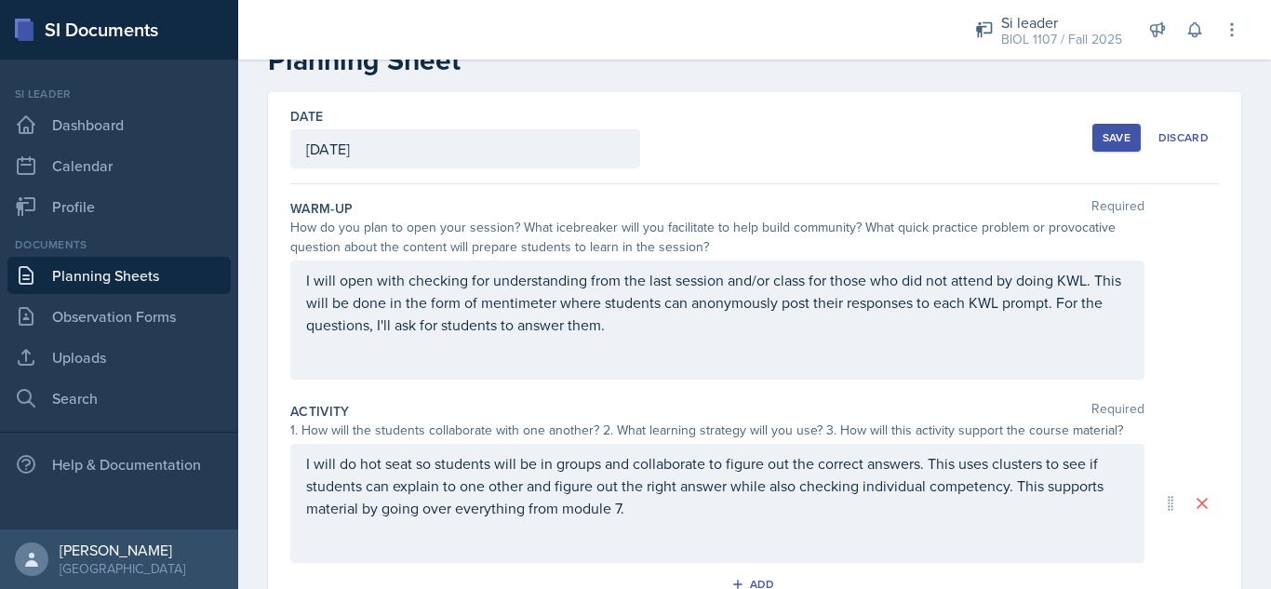
click at [1103, 134] on div "Save" at bounding box center [1117, 137] width 28 height 15
